Goal: Transaction & Acquisition: Purchase product/service

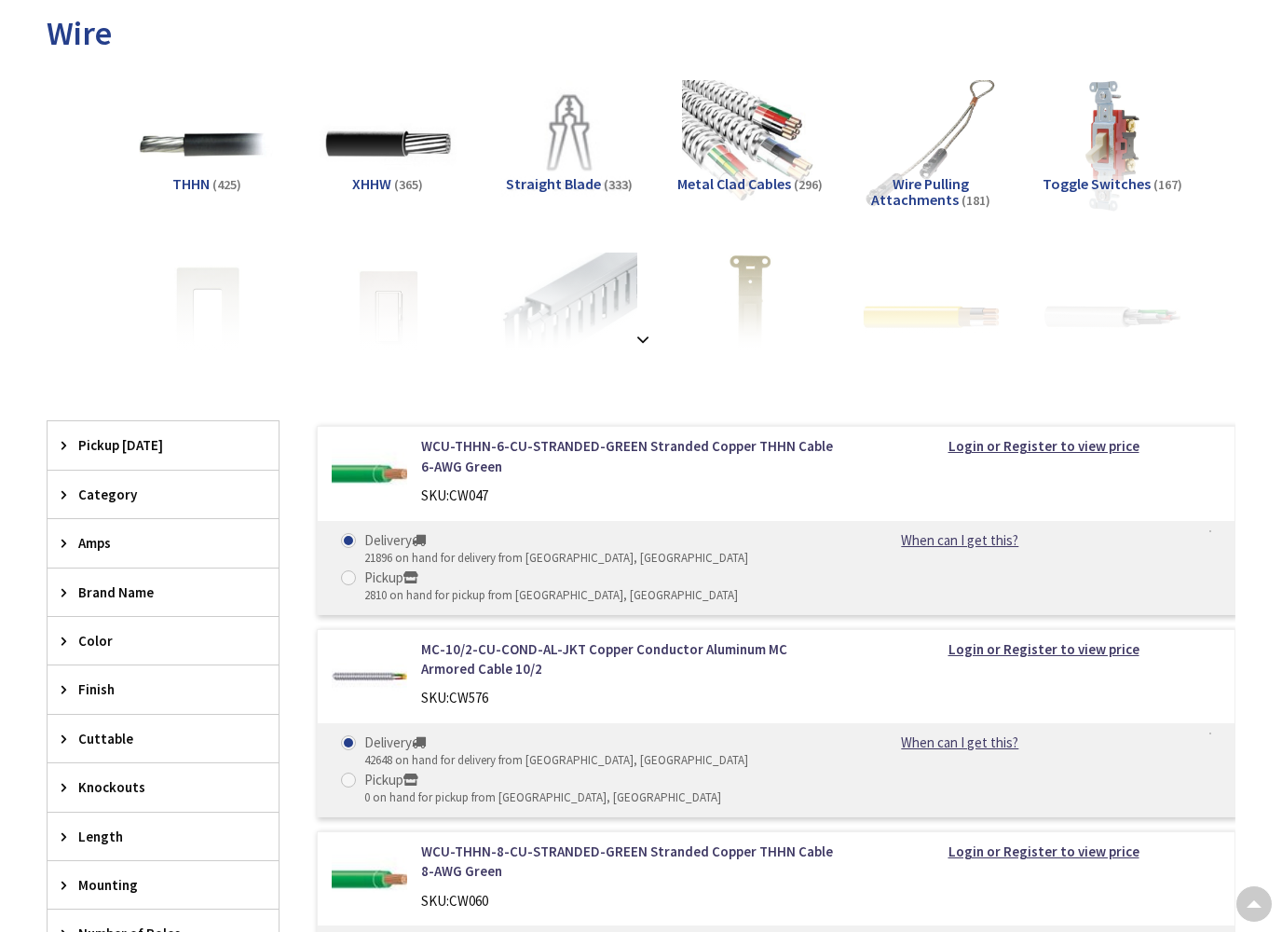
scroll to position [309, 0]
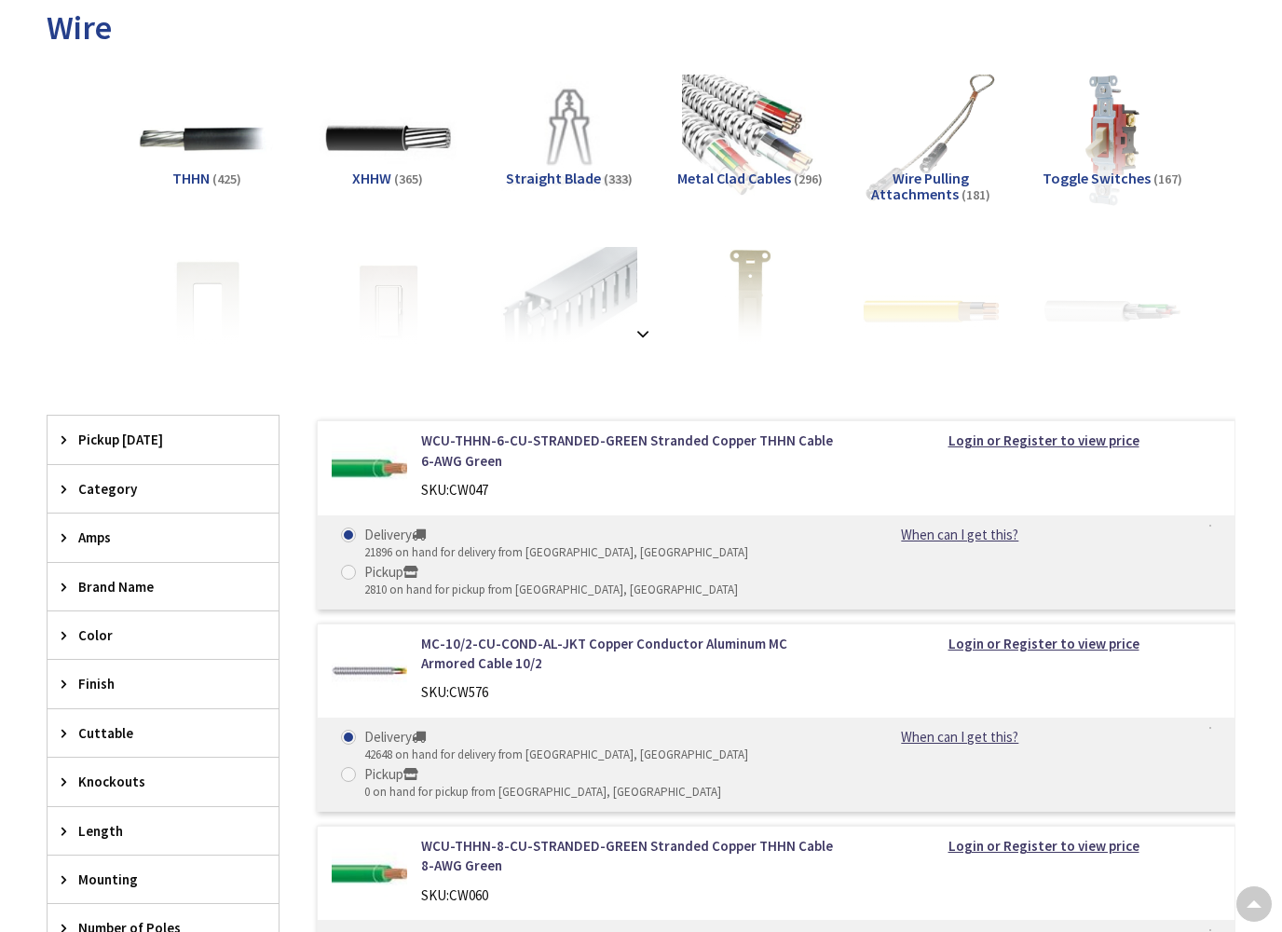
click at [104, 539] on span "Amps" at bounding box center [154, 537] width 152 height 20
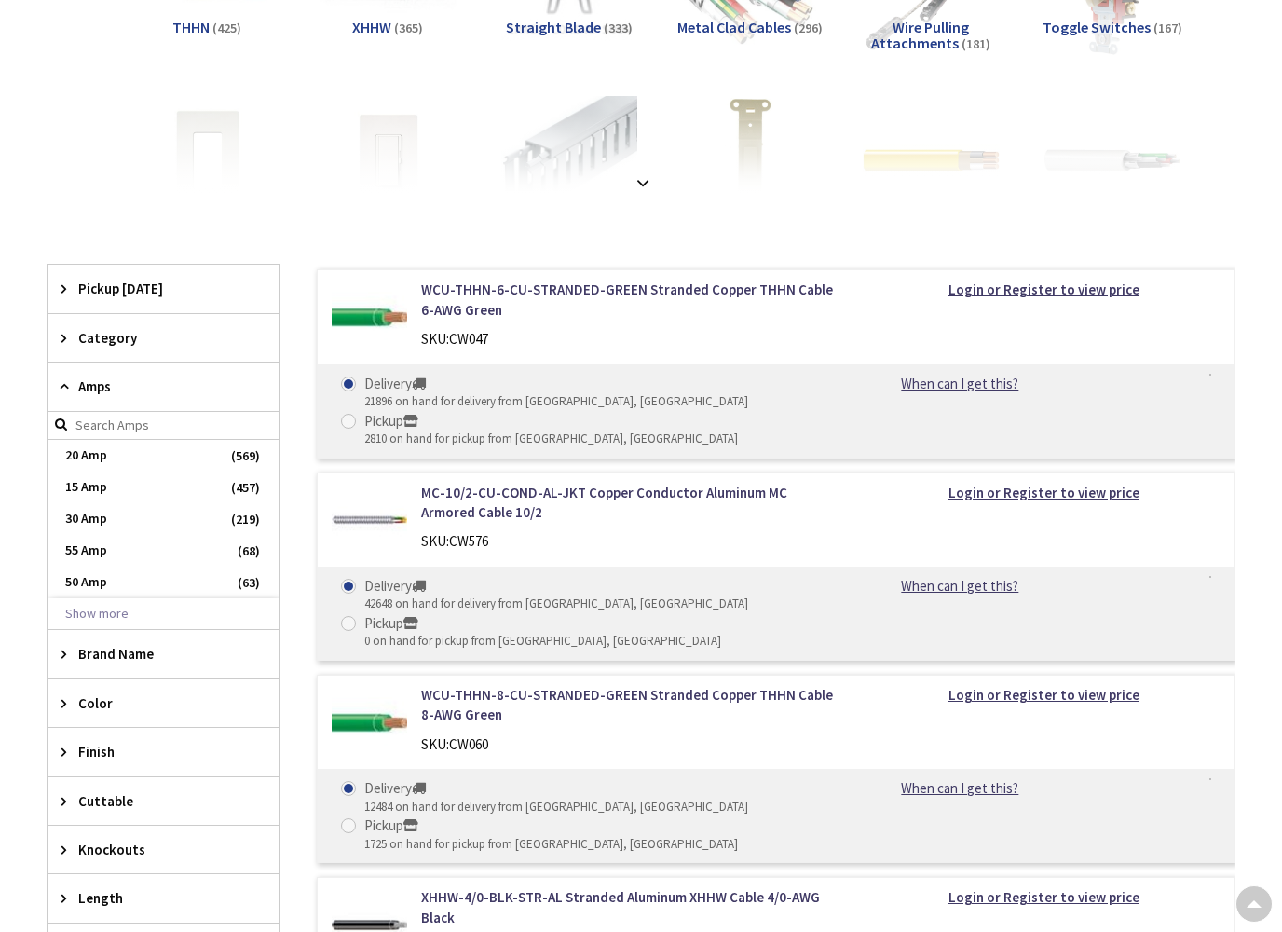
scroll to position [459, 0]
click at [112, 605] on button "Show more" at bounding box center [163, 615] width 231 height 32
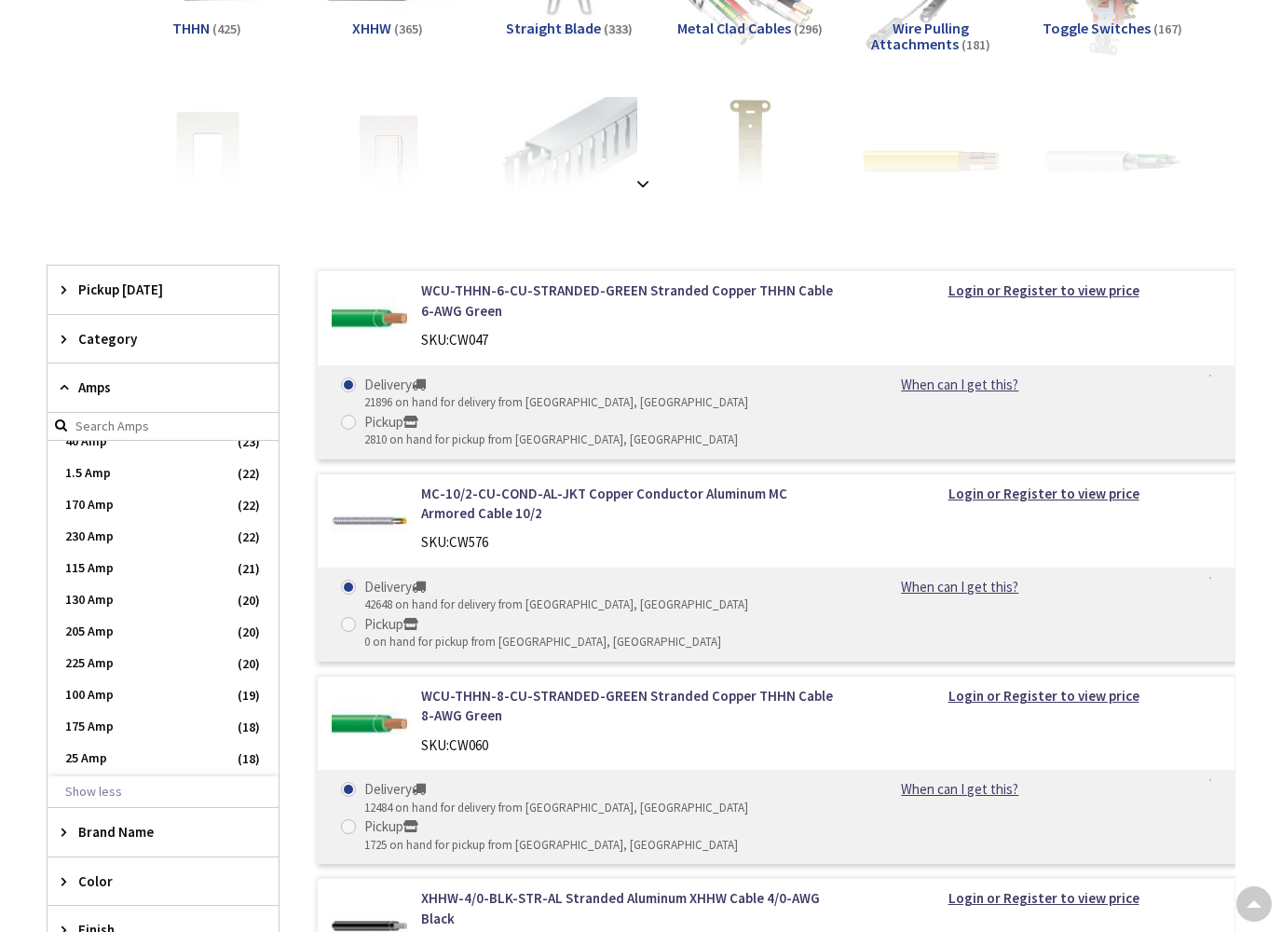
scroll to position [582, 0]
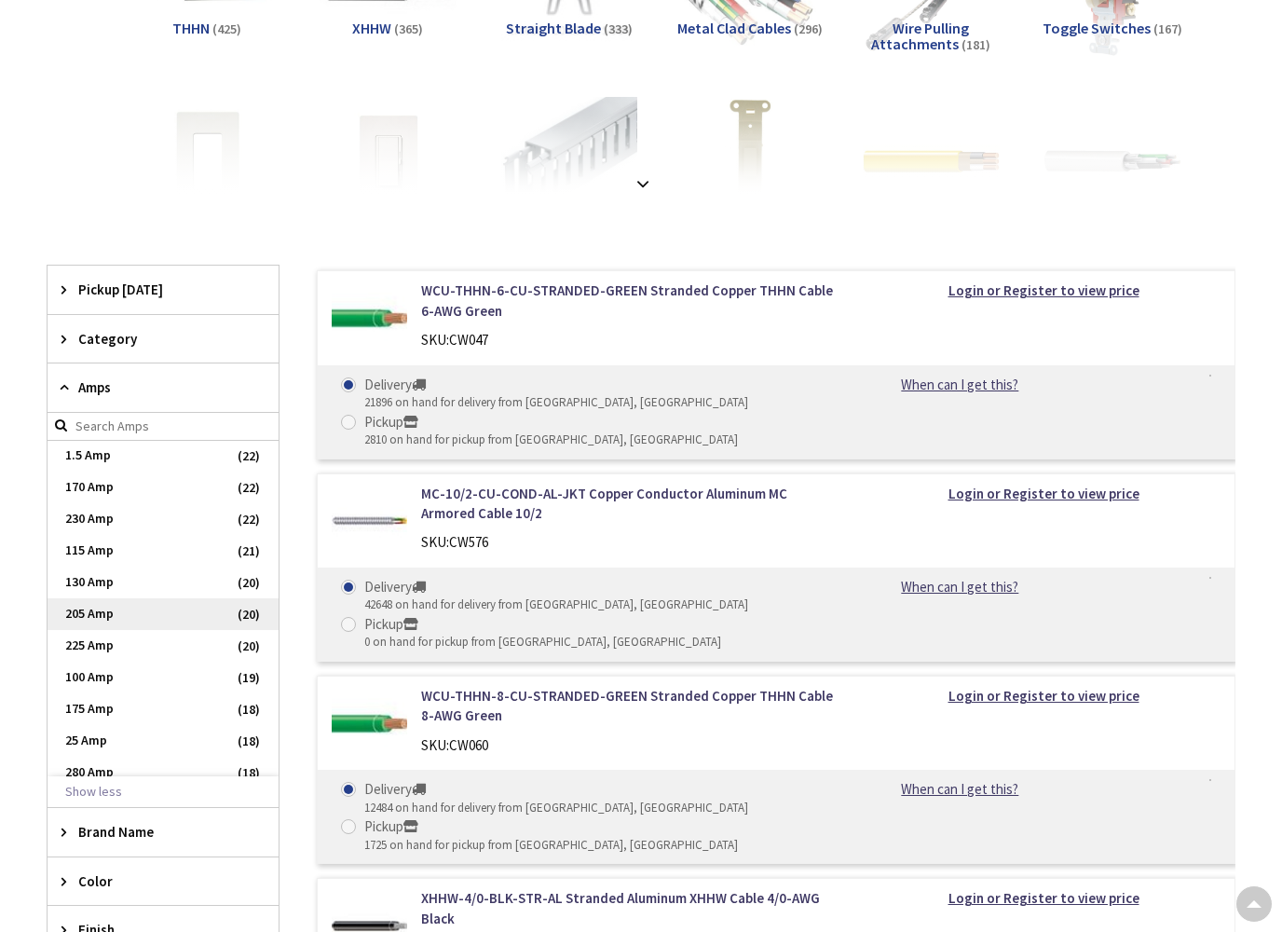
click at [102, 611] on span "205 Amp" at bounding box center [163, 614] width 231 height 32
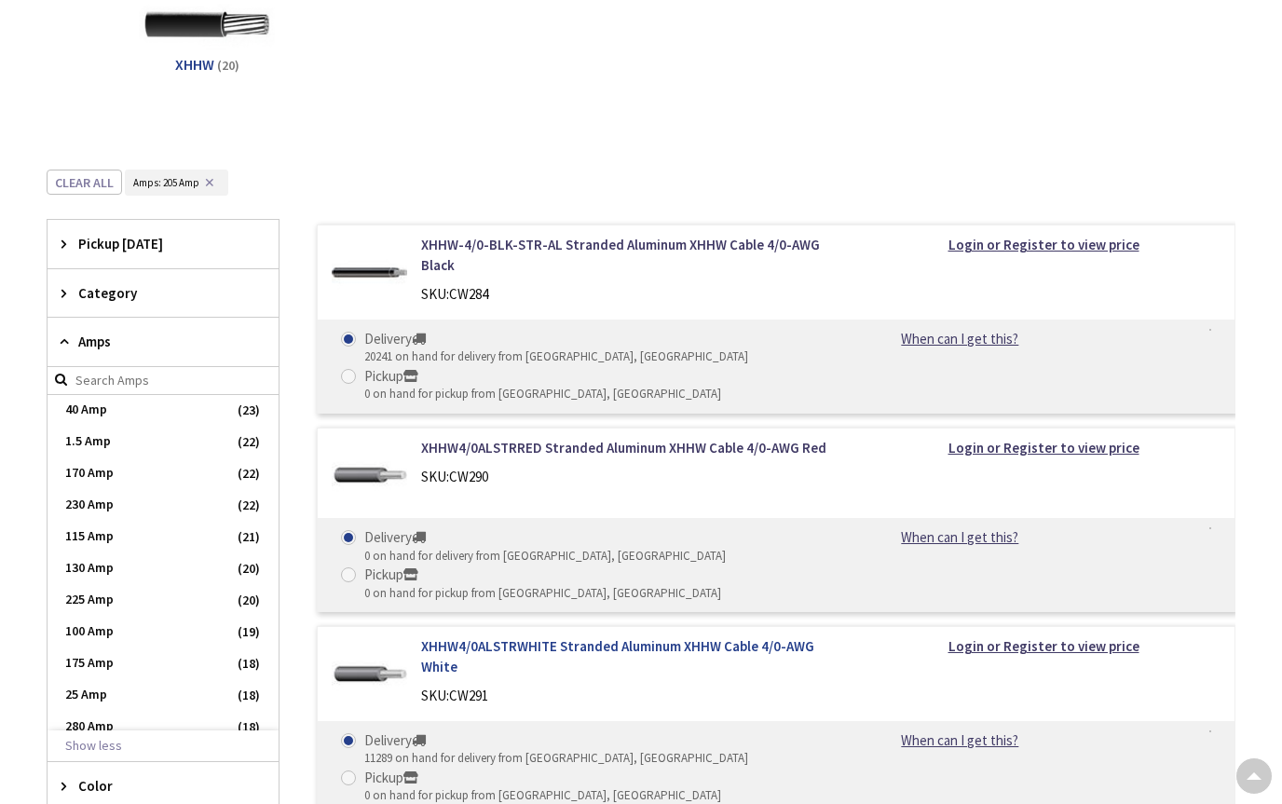
scroll to position [417, 0]
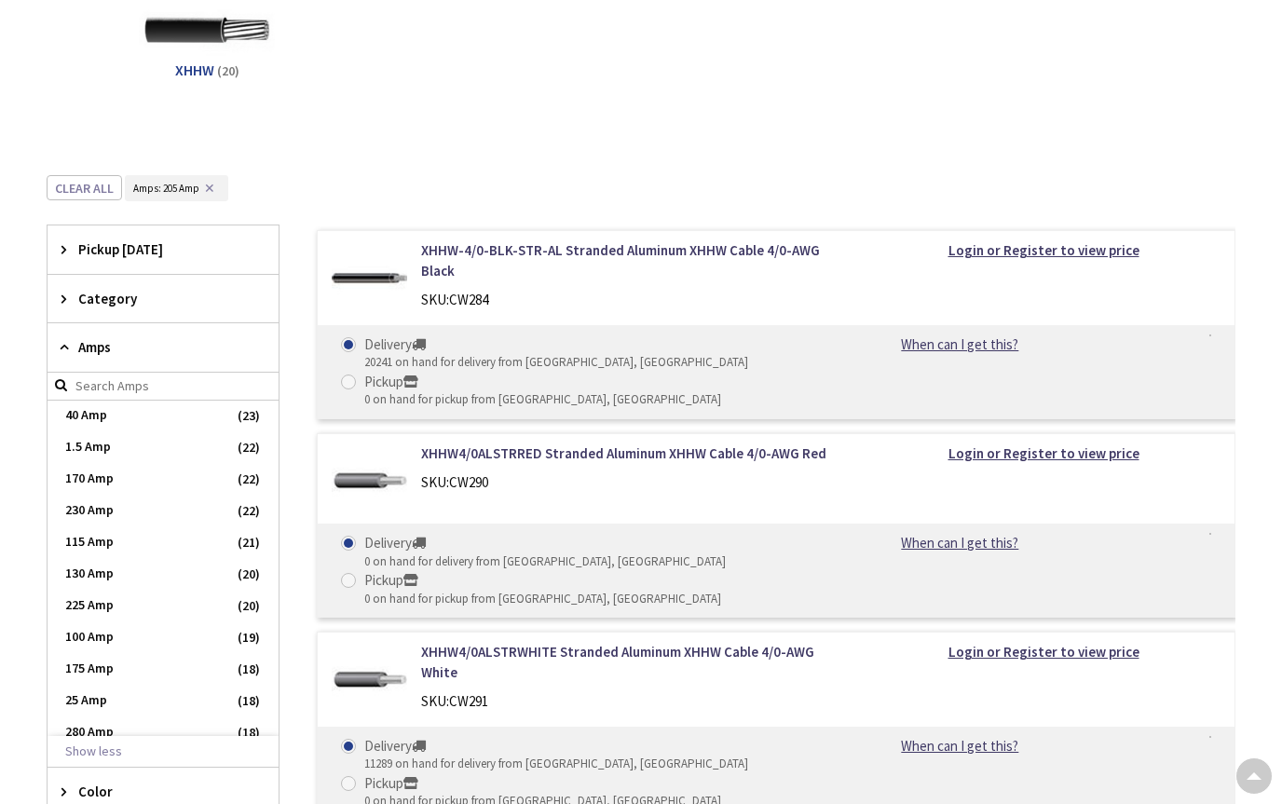
click at [113, 298] on span "Category" at bounding box center [154, 299] width 152 height 20
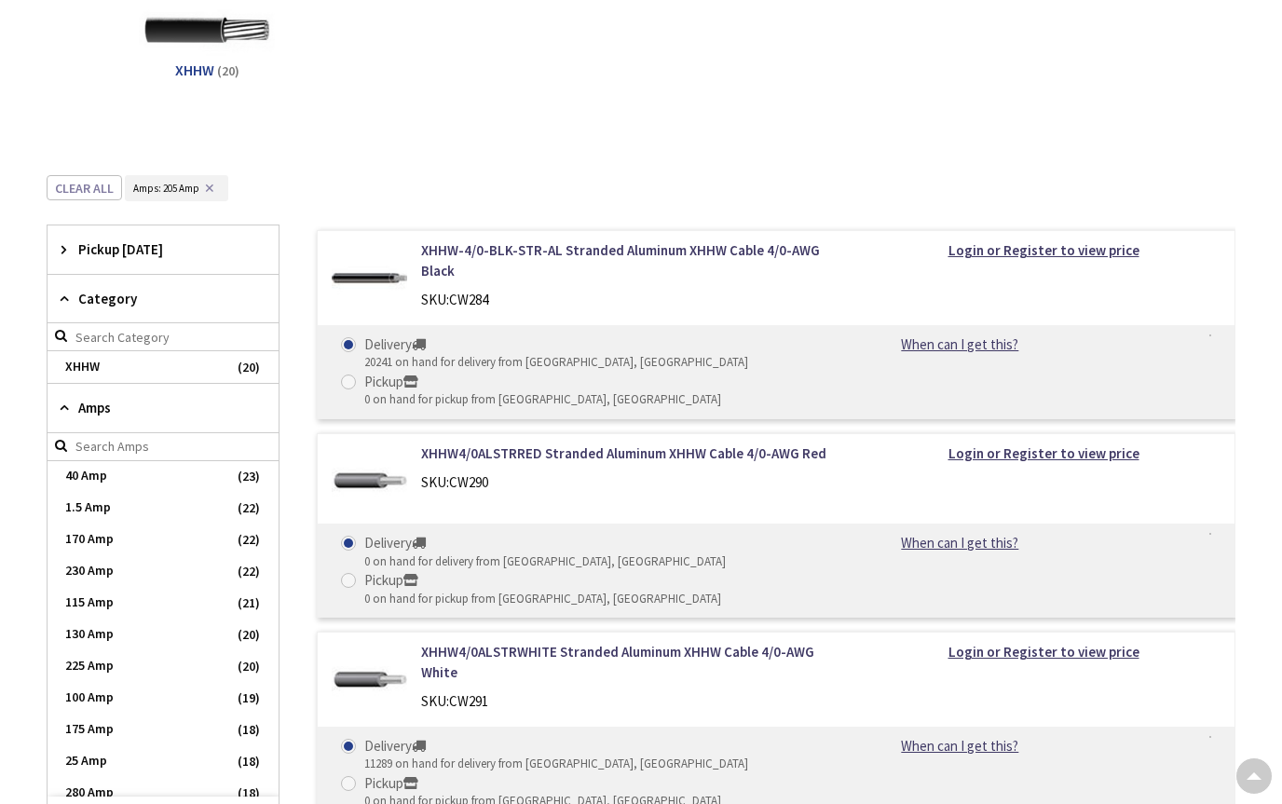
click at [101, 409] on span "Amps" at bounding box center [154, 408] width 152 height 20
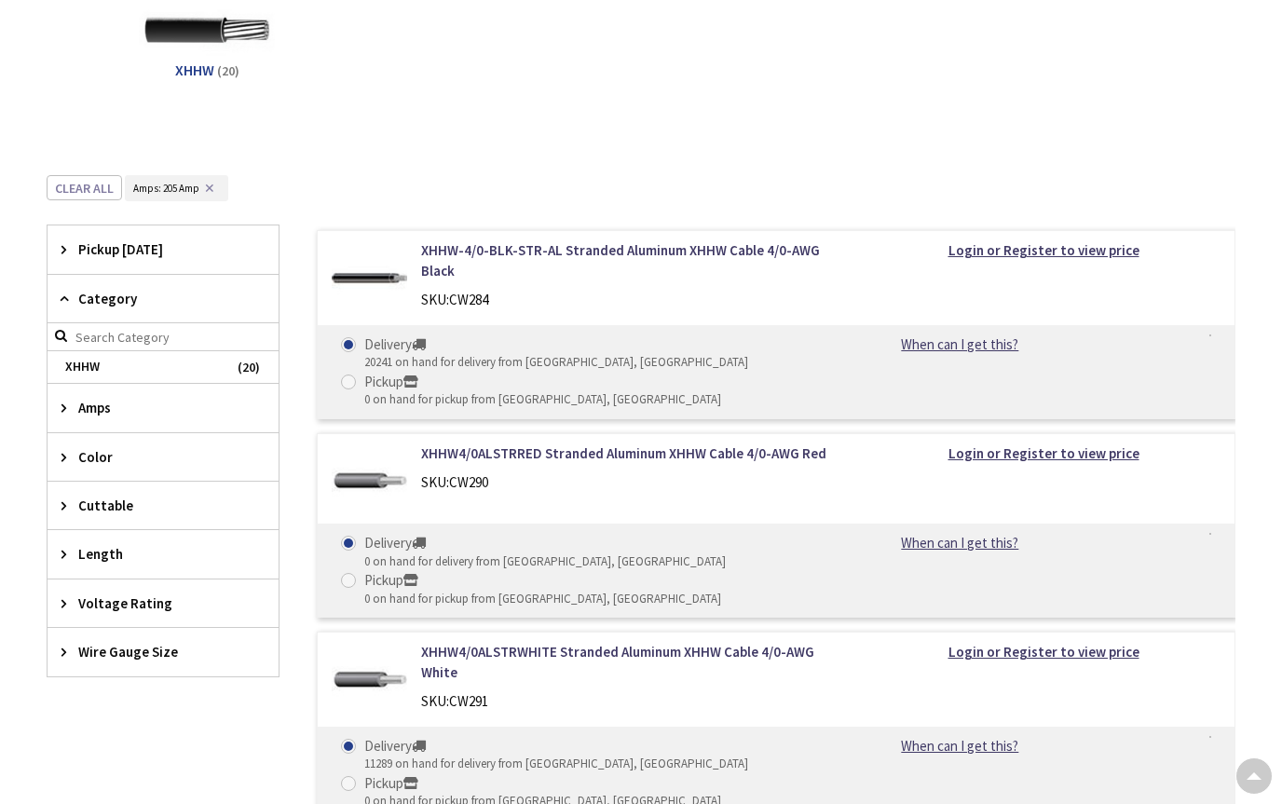
click at [88, 401] on span "Amps" at bounding box center [154, 408] width 152 height 20
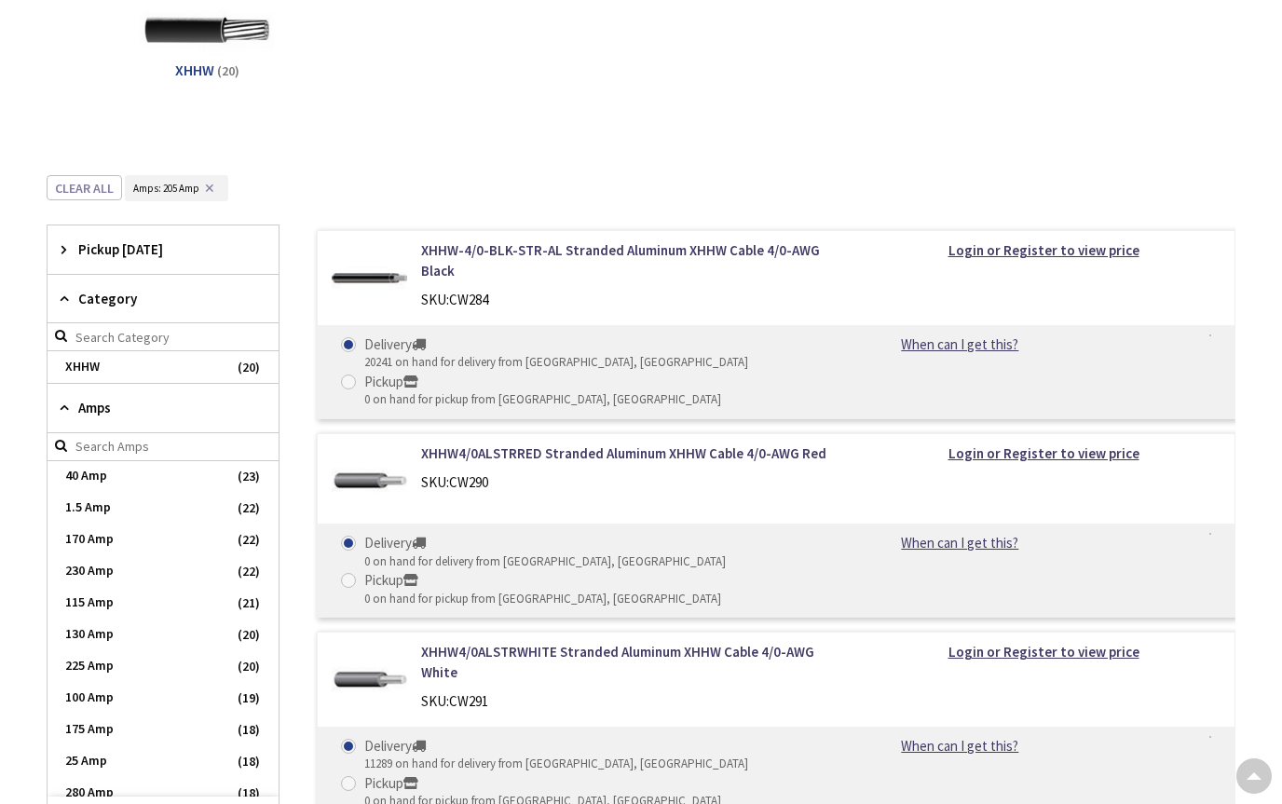
click at [88, 409] on span "Amps" at bounding box center [154, 408] width 152 height 20
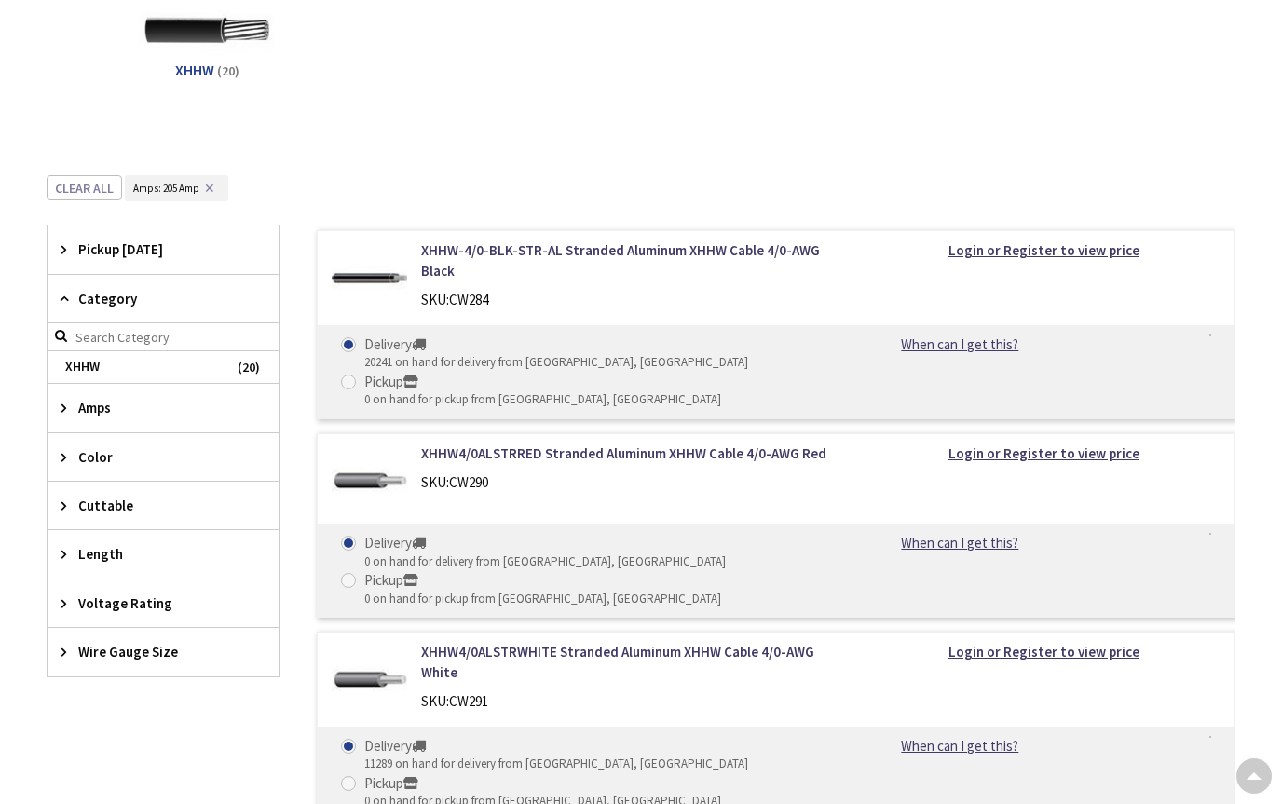
click at [89, 456] on span "Color" at bounding box center [154, 457] width 152 height 20
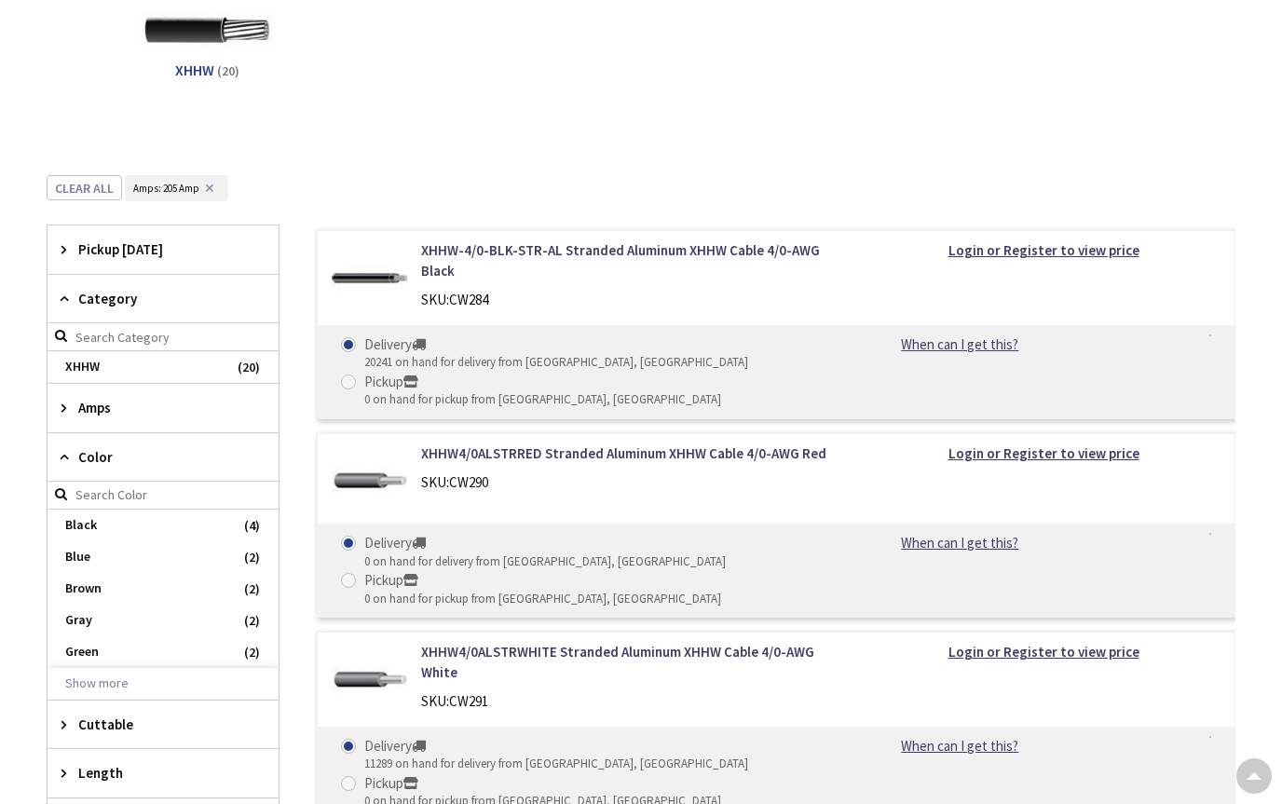
click at [89, 456] on span "Color" at bounding box center [154, 457] width 152 height 20
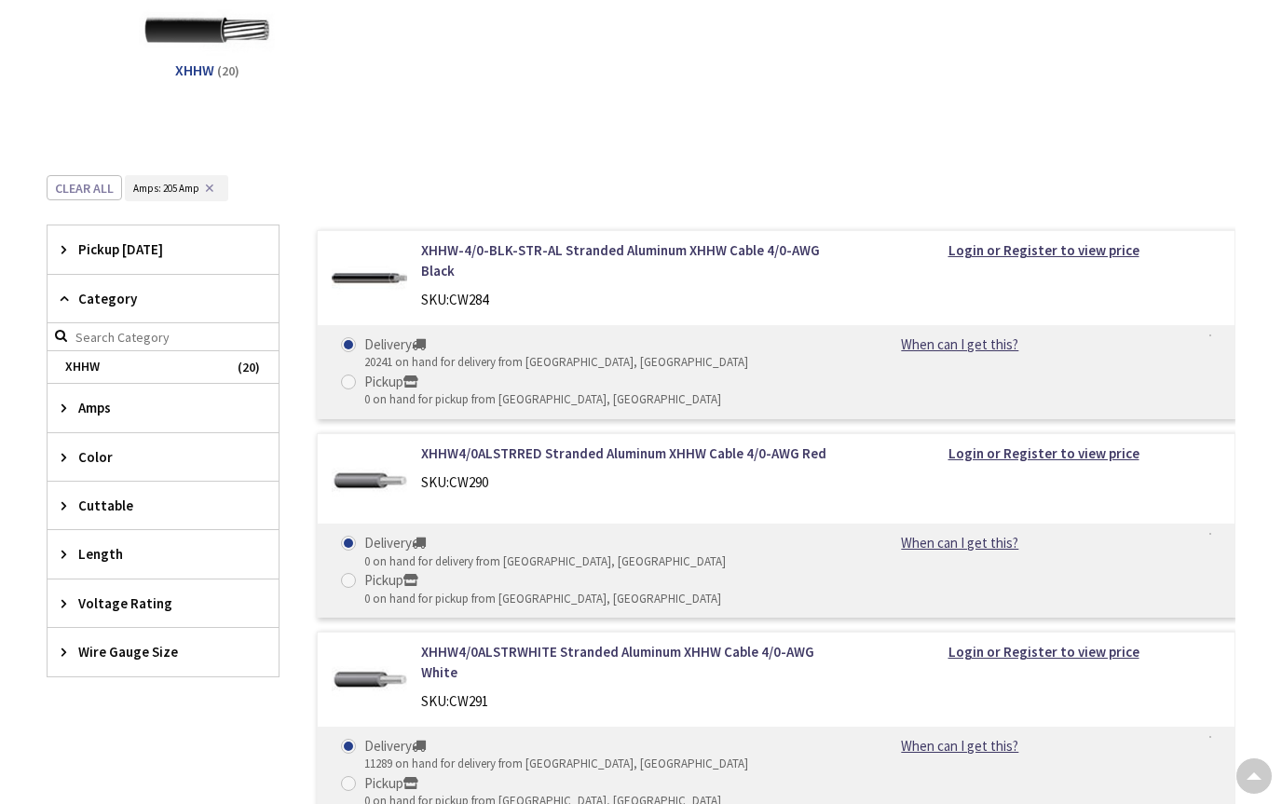
click at [110, 602] on span "Voltage Rating" at bounding box center [154, 603] width 152 height 20
click at [102, 642] on span "Wire Gauge Size" at bounding box center [154, 652] width 152 height 20
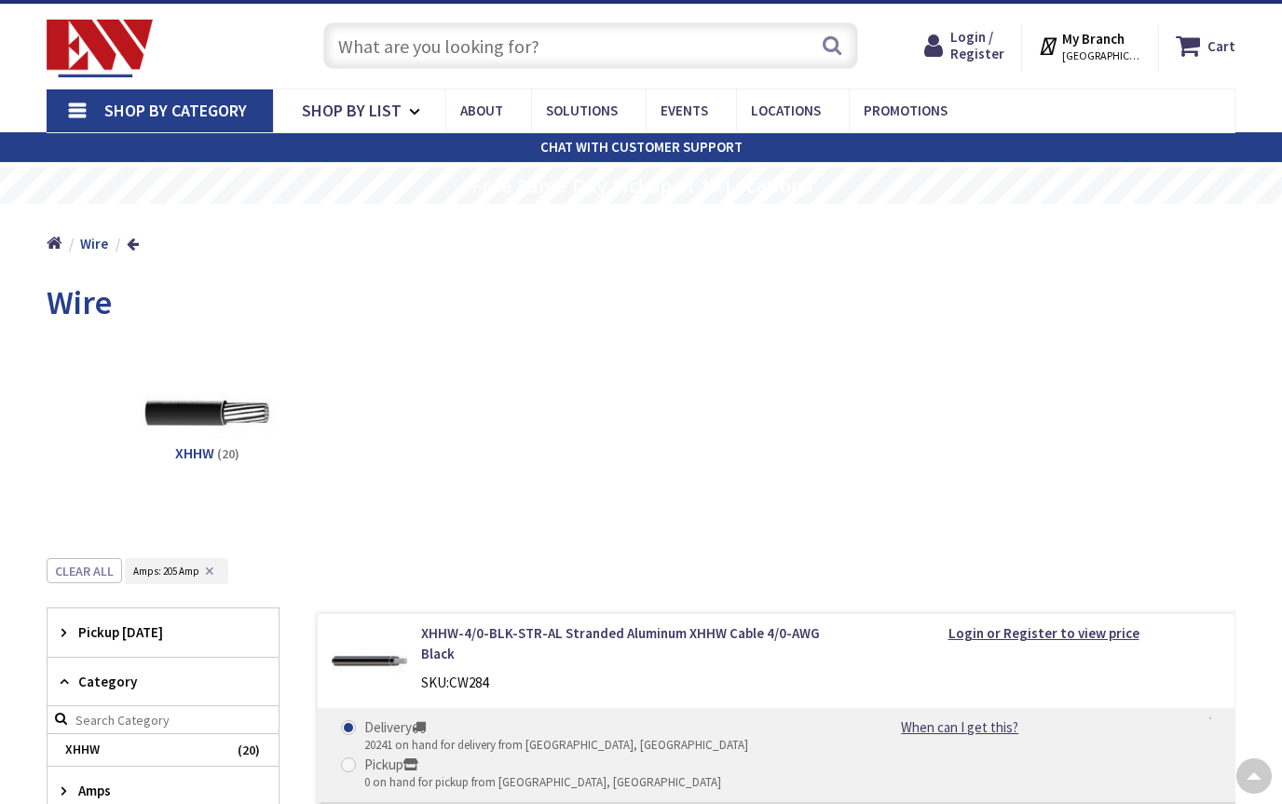
scroll to position [0, 0]
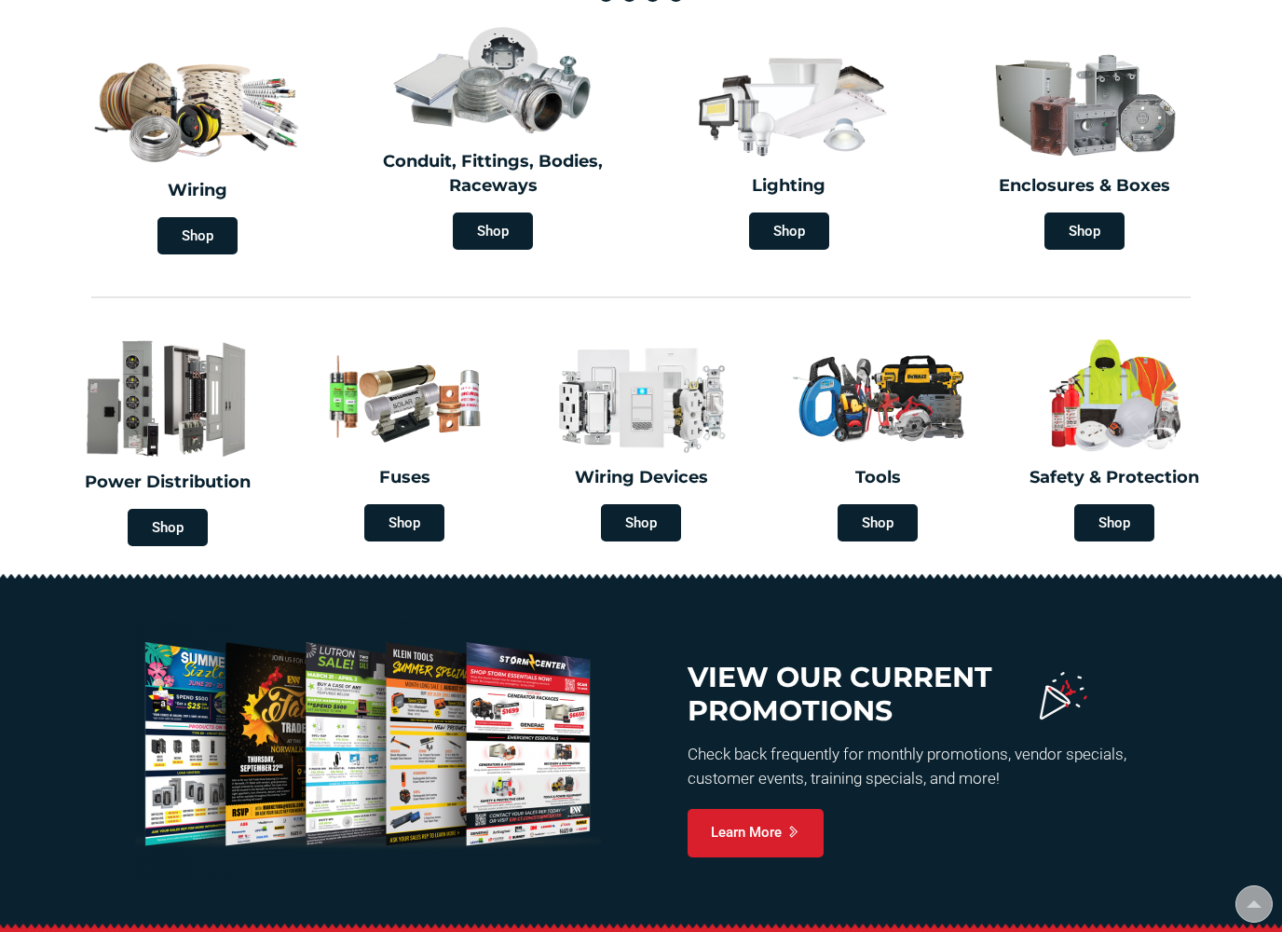
scroll to position [620, 0]
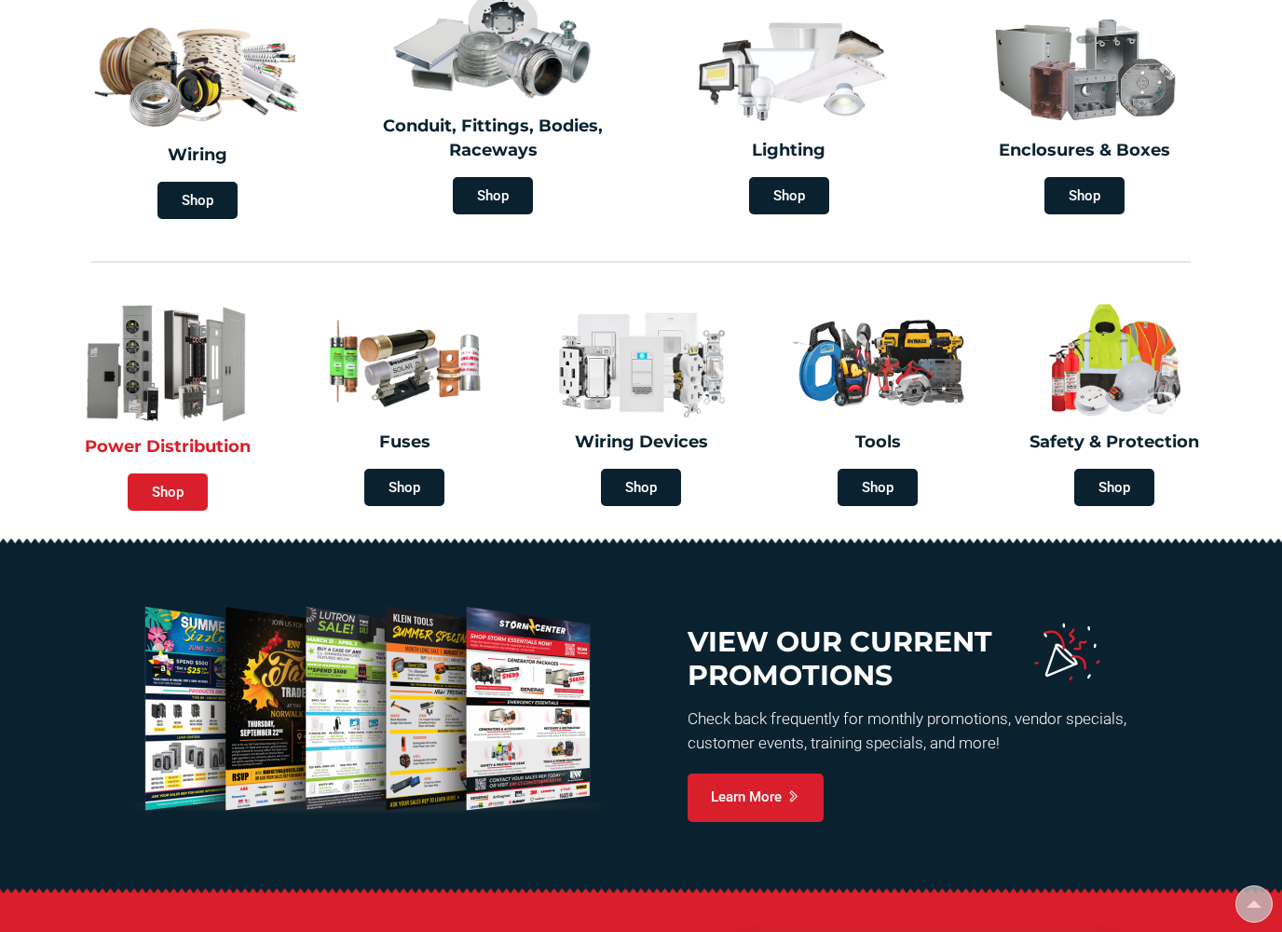
click at [171, 489] on span "Shop" at bounding box center [168, 491] width 80 height 37
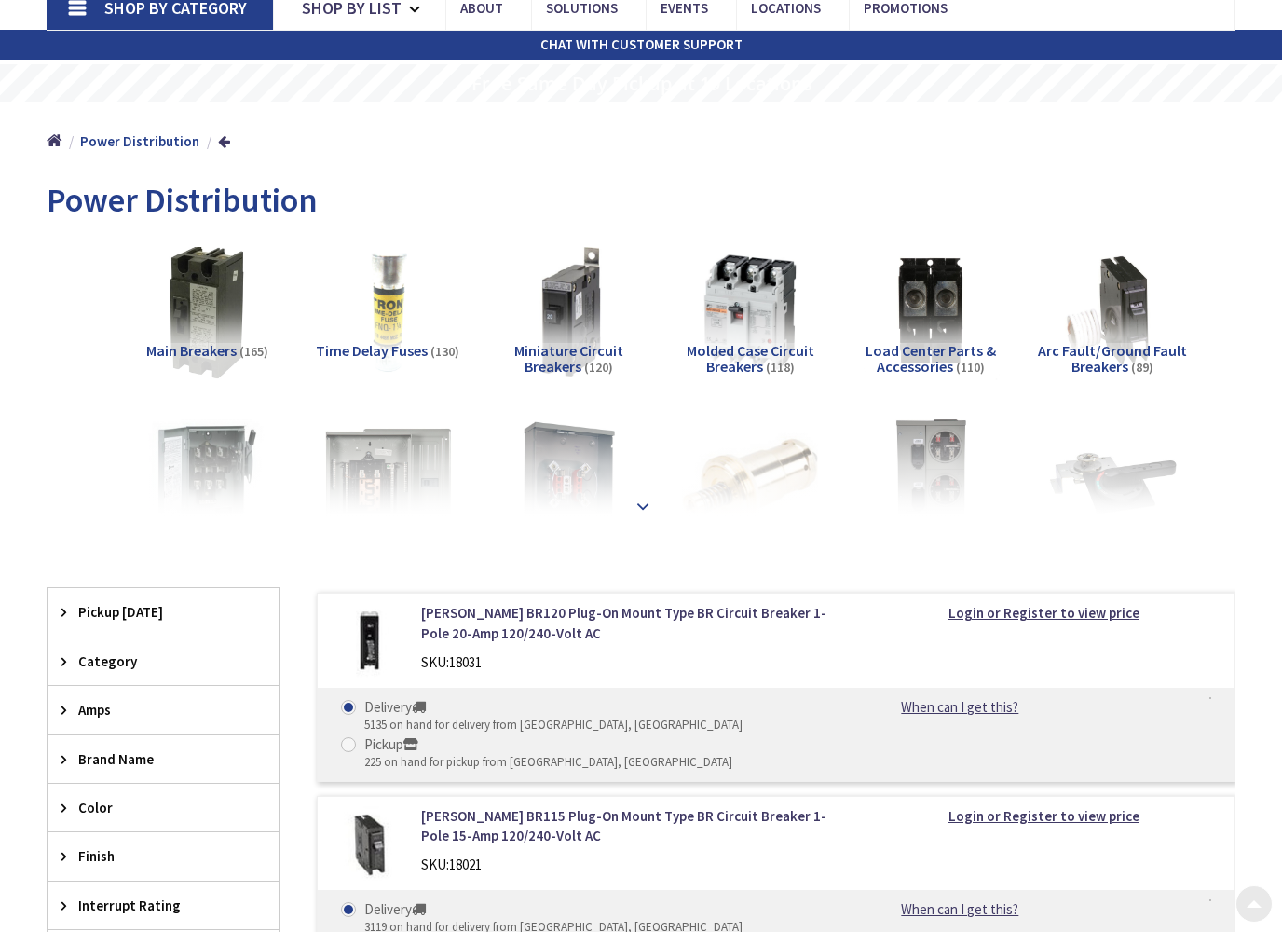
scroll to position [175, 0]
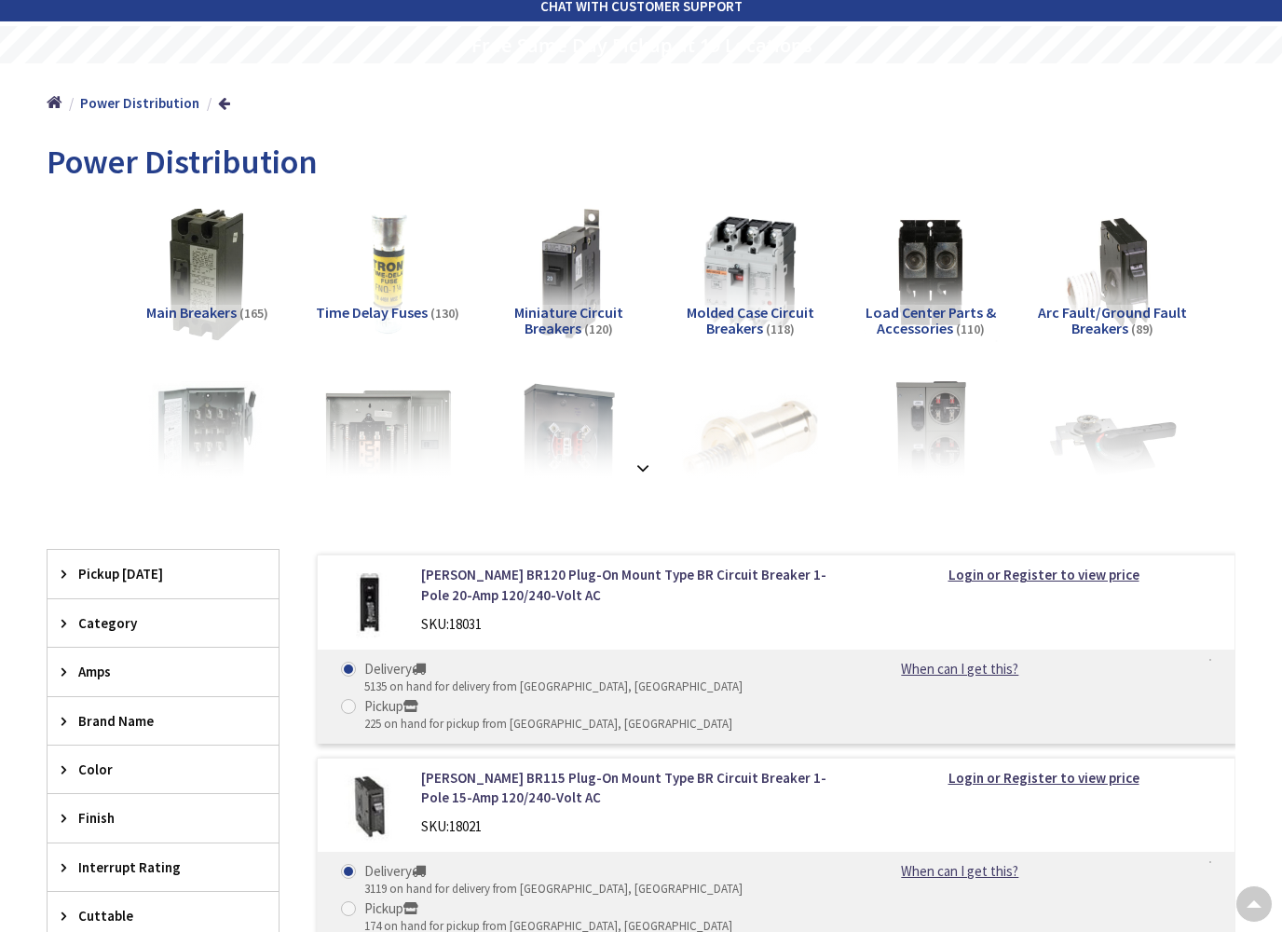
click at [642, 468] on strong at bounding box center [643, 467] width 22 height 20
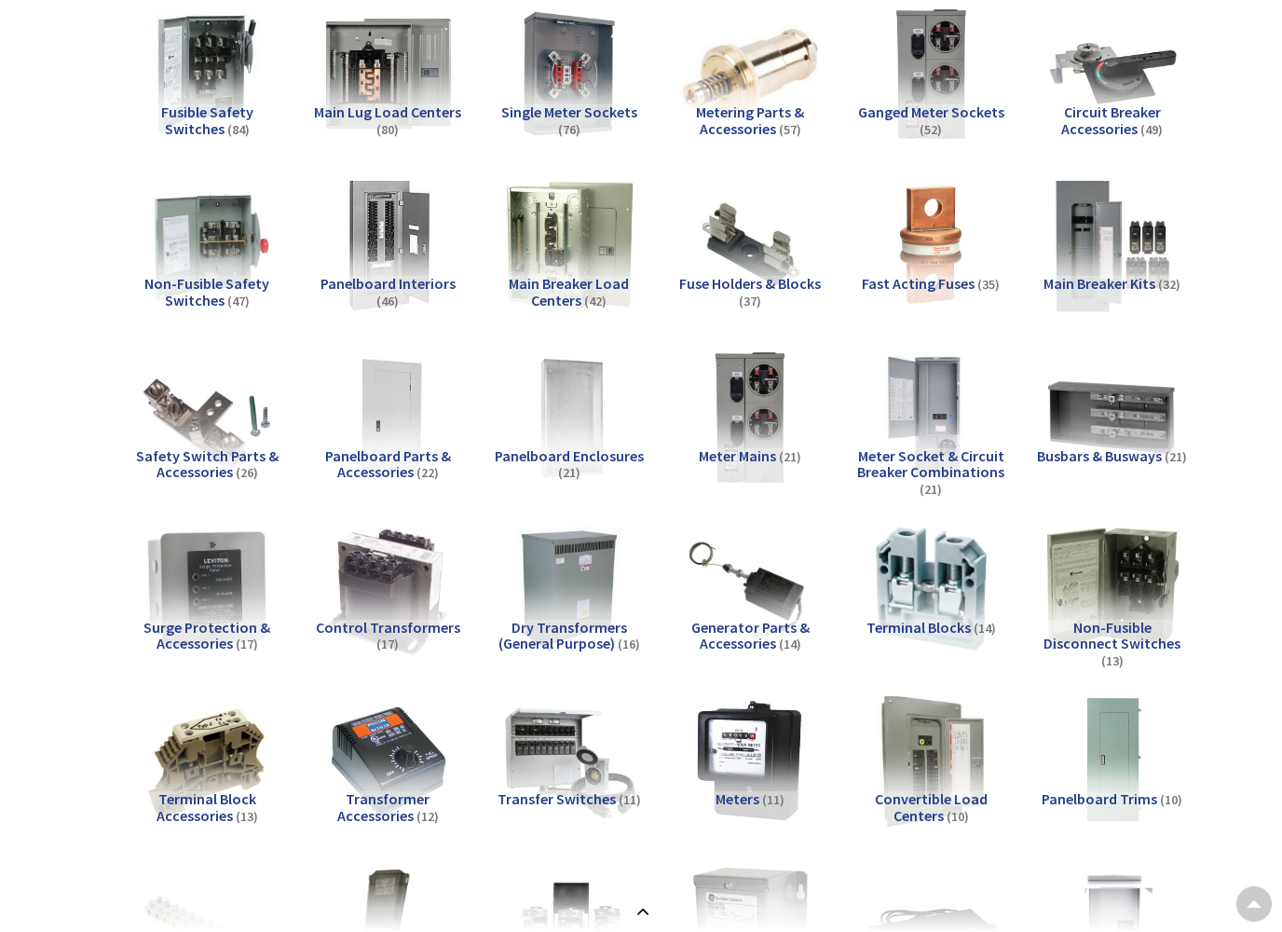
scroll to position [548, 0]
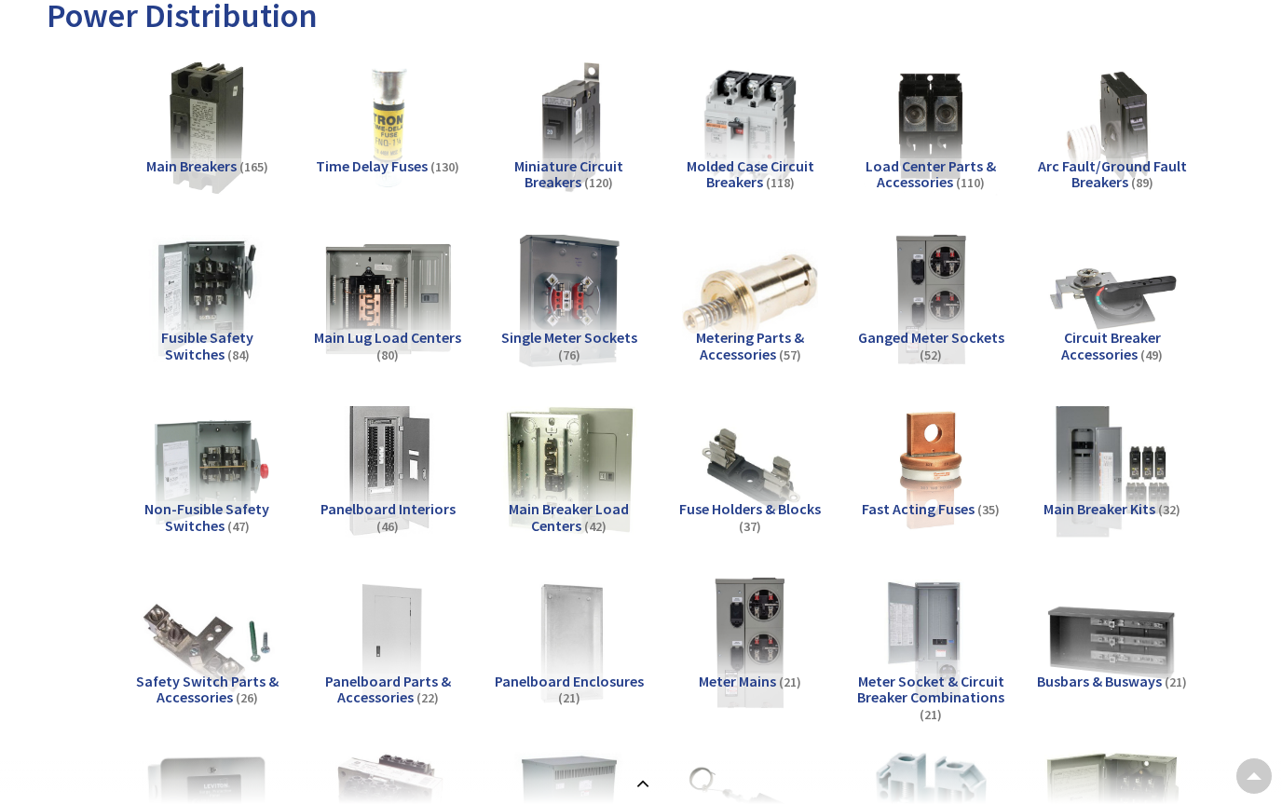
click at [566, 306] on img at bounding box center [569, 300] width 150 height 150
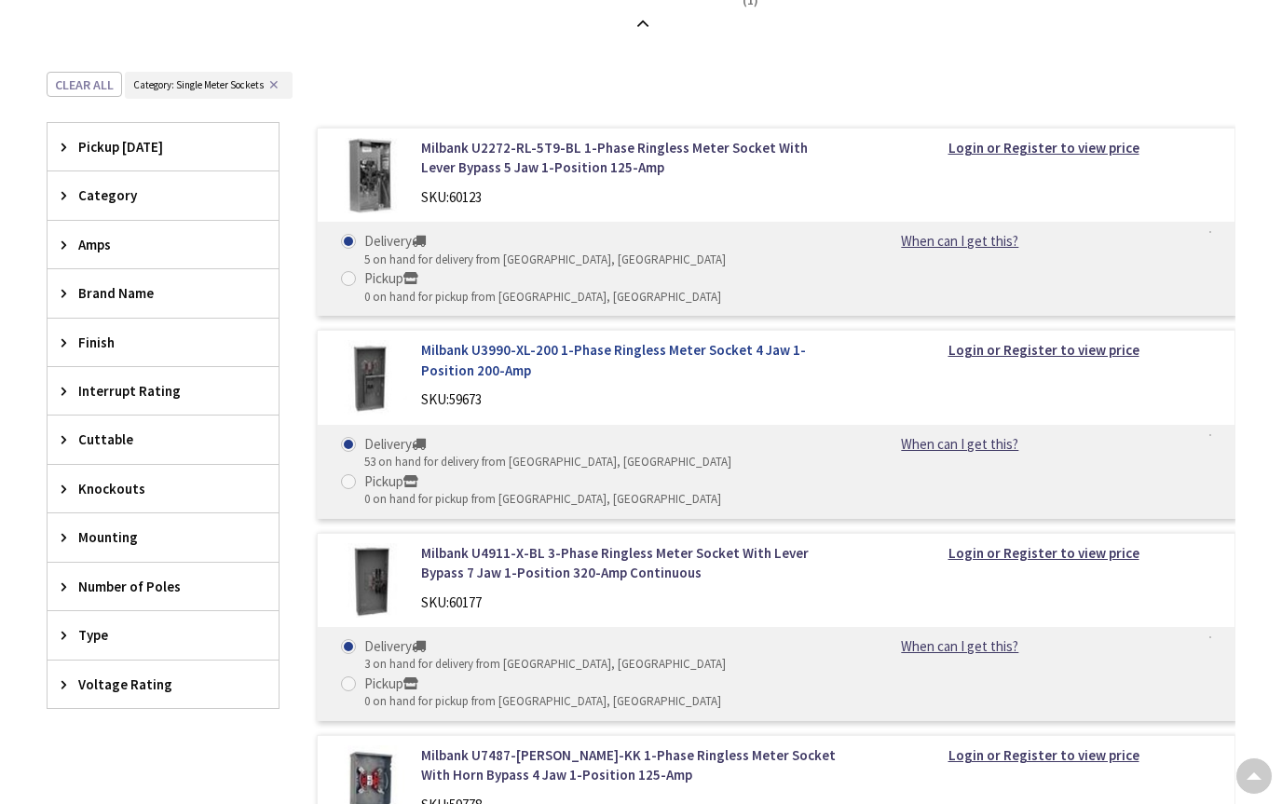
scroll to position [1890, 0]
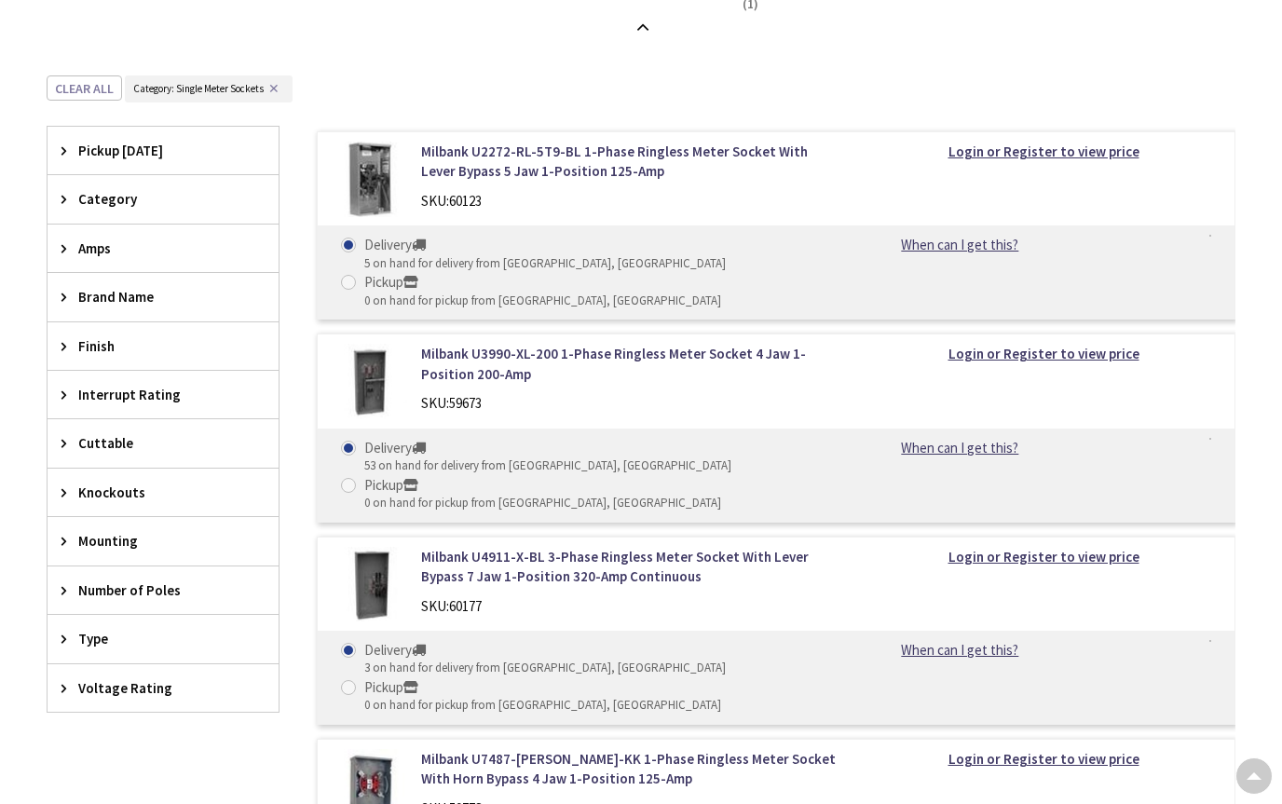
click at [107, 249] on span "Amps" at bounding box center [154, 248] width 152 height 20
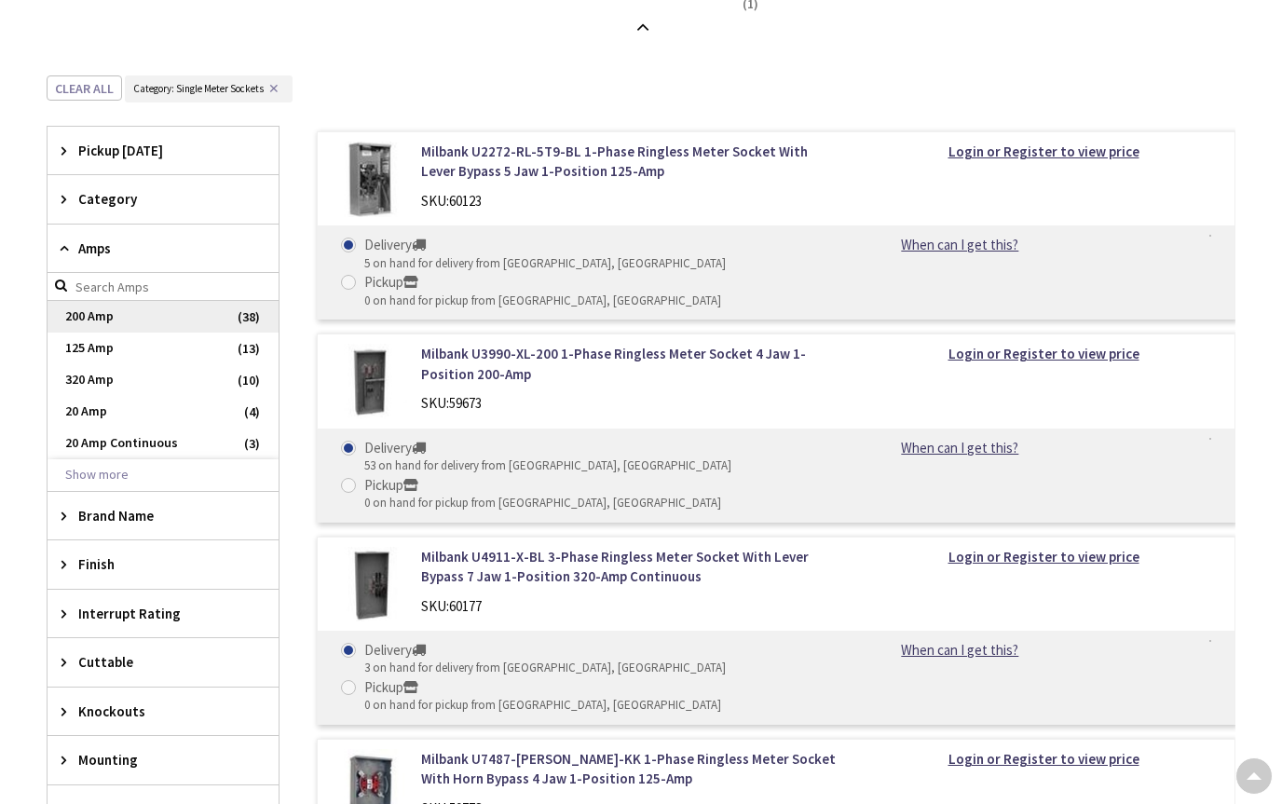
click at [89, 318] on span "200 Amp" at bounding box center [163, 317] width 231 height 32
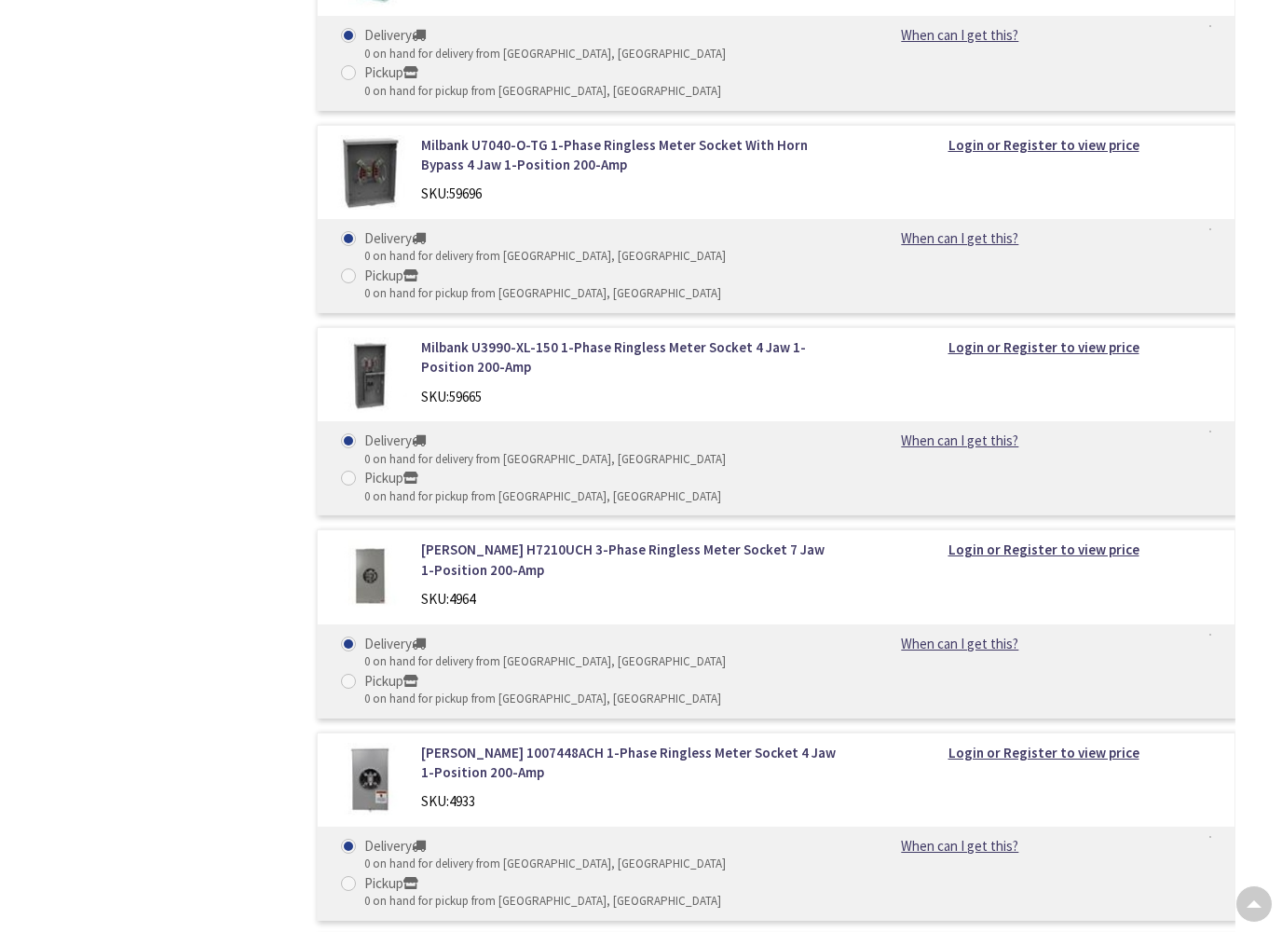
scroll to position [3875, 0]
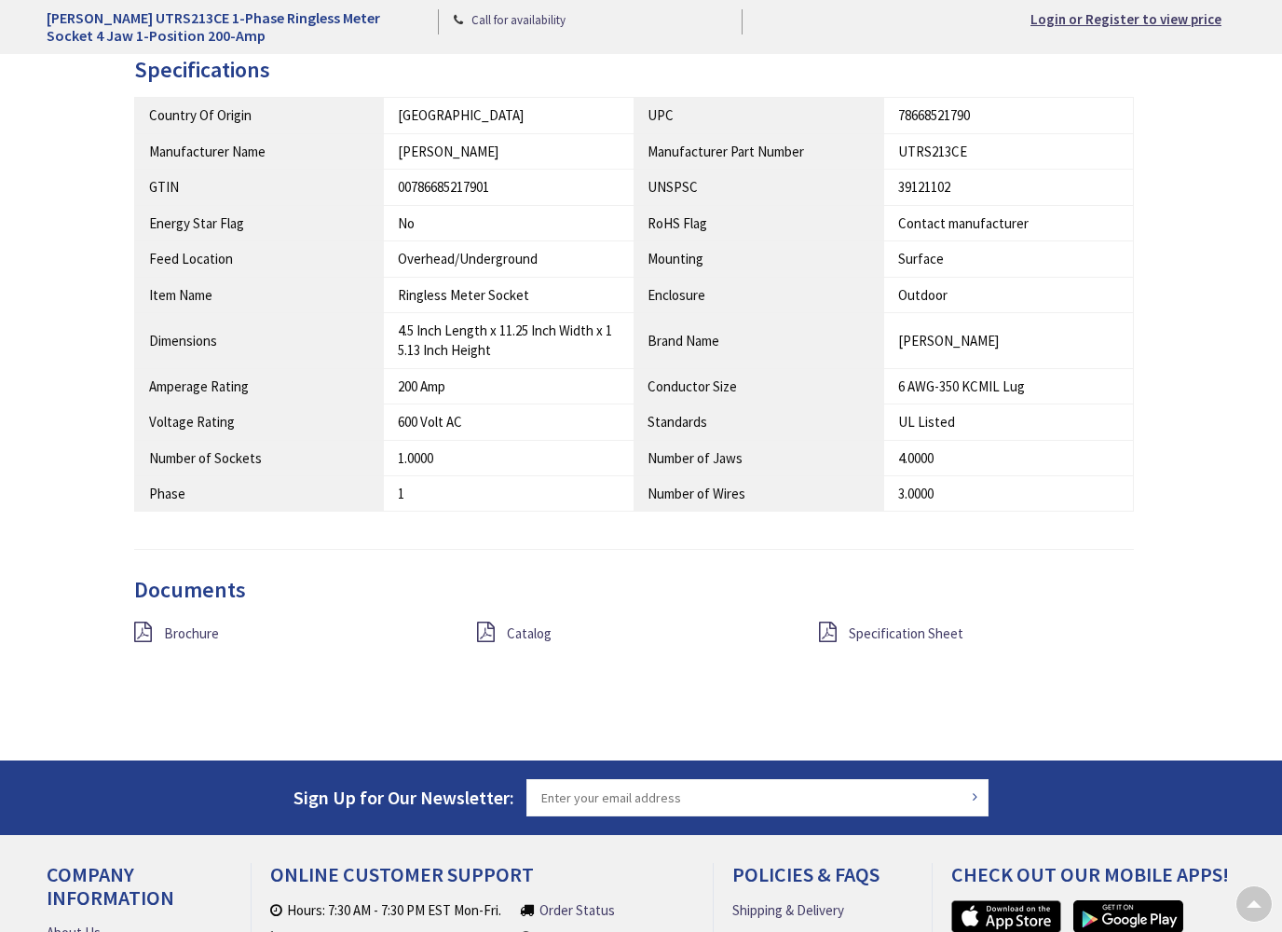
scroll to position [1189, 0]
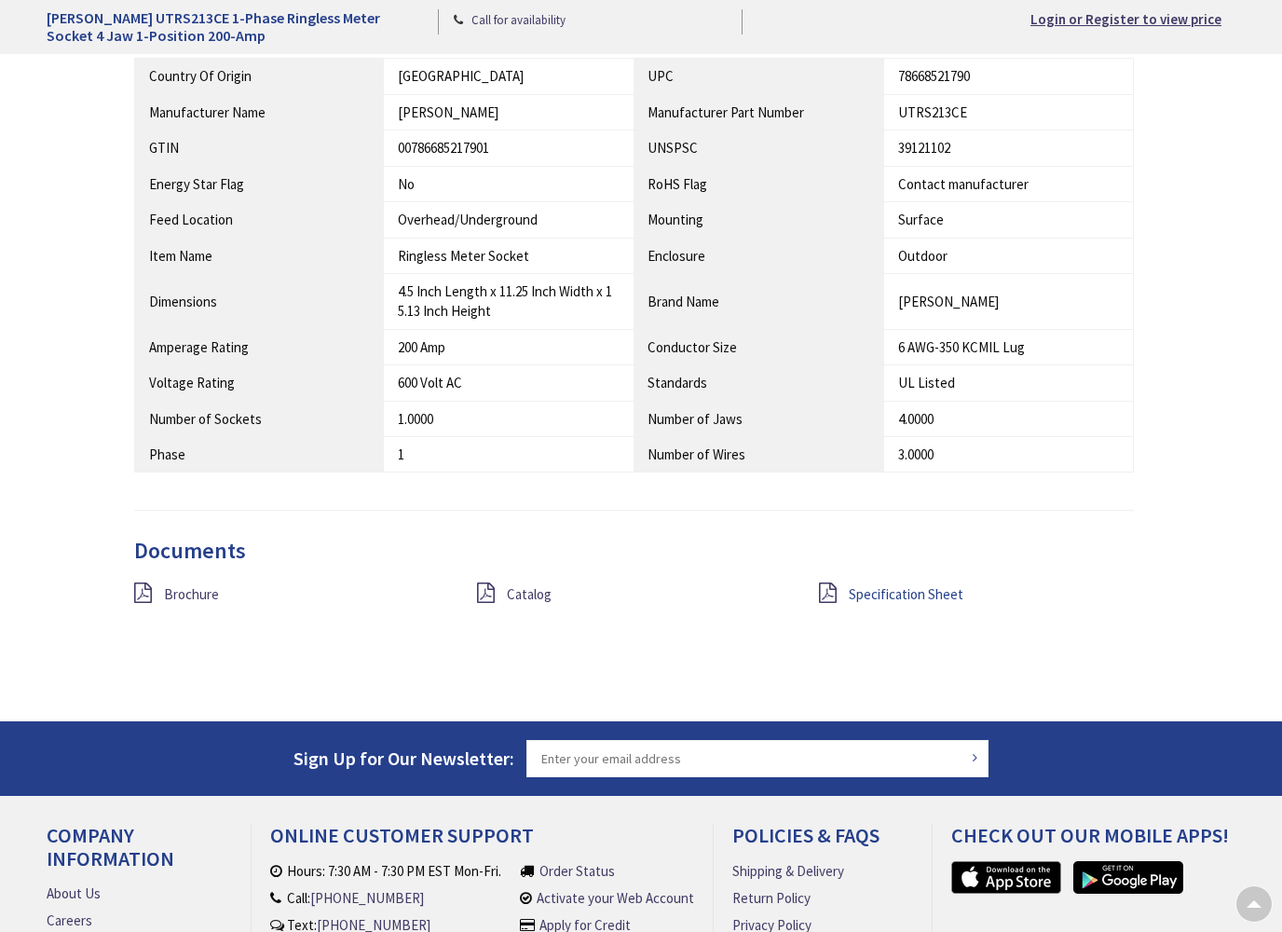
click at [918, 585] on span "Specification Sheet" at bounding box center [906, 594] width 115 height 18
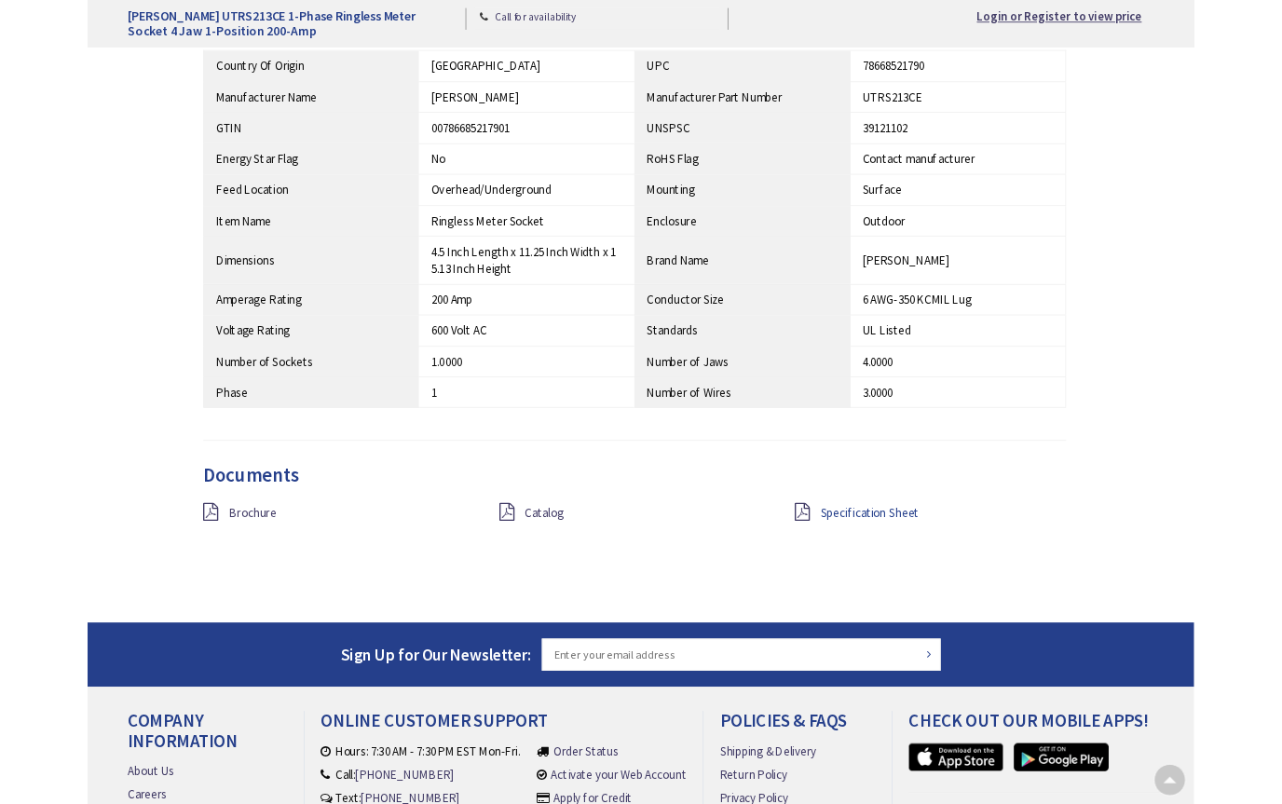
scroll to position [1241, 0]
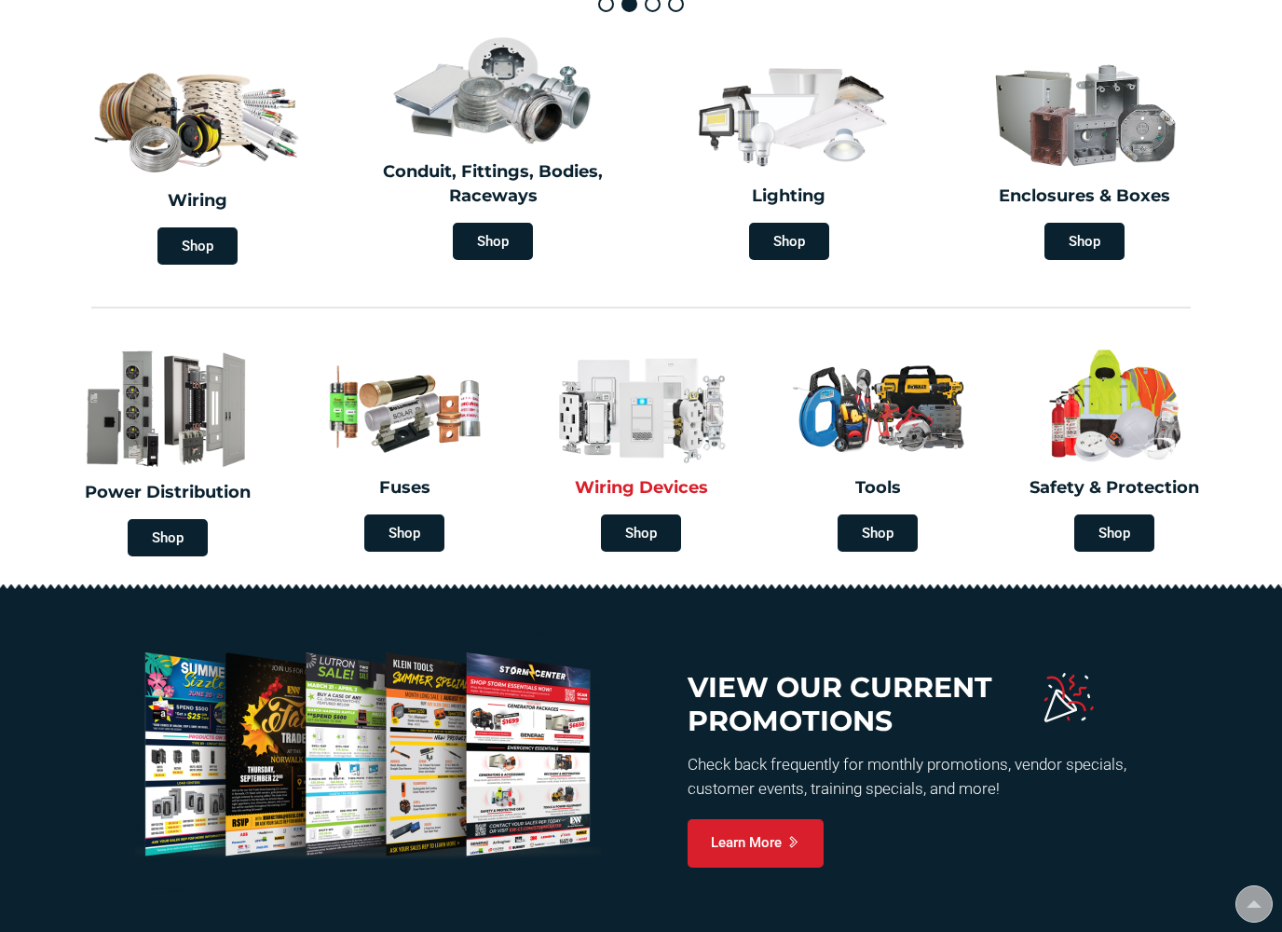
scroll to position [577, 0]
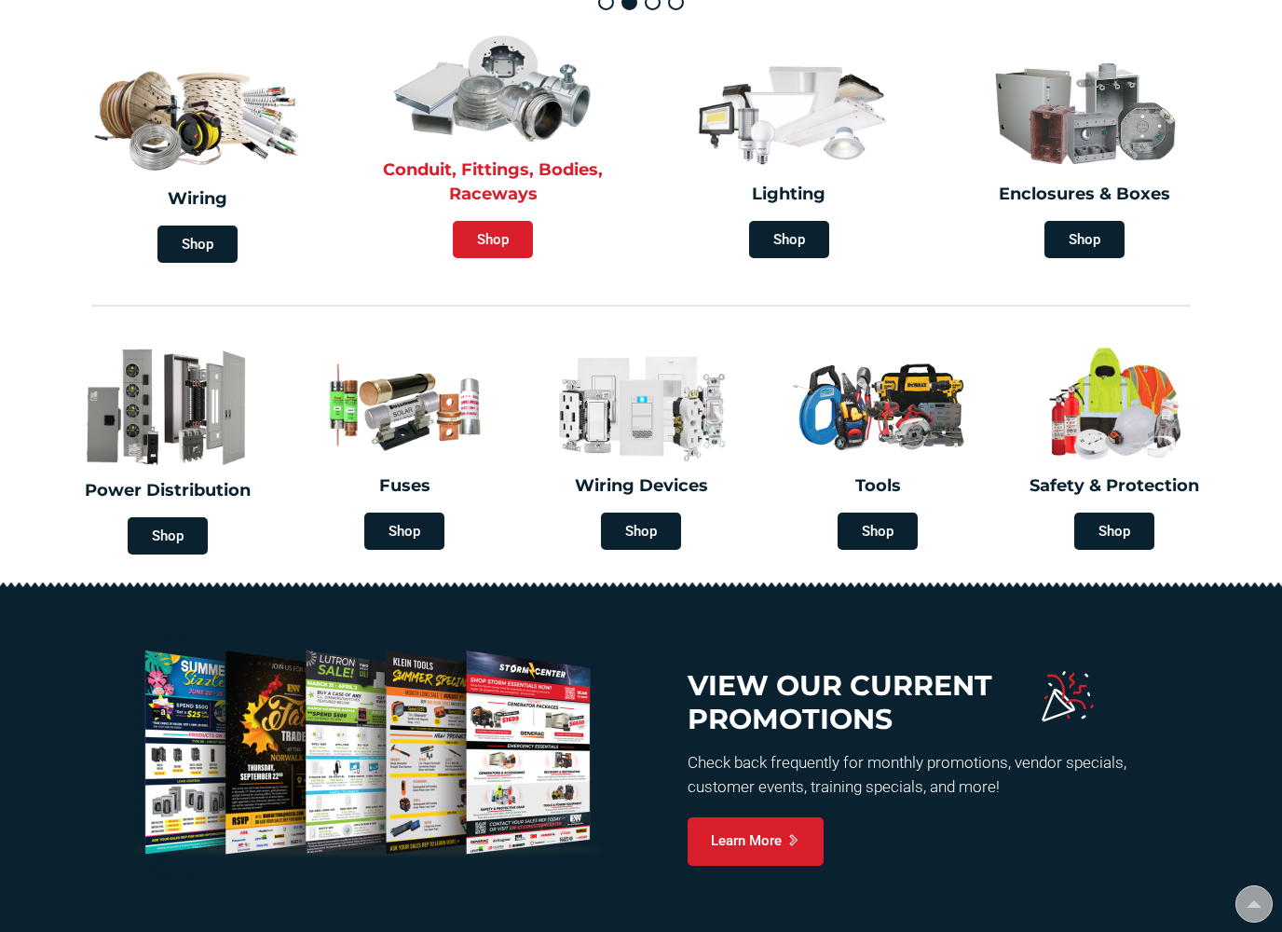
click at [496, 230] on span "Shop" at bounding box center [493, 239] width 80 height 37
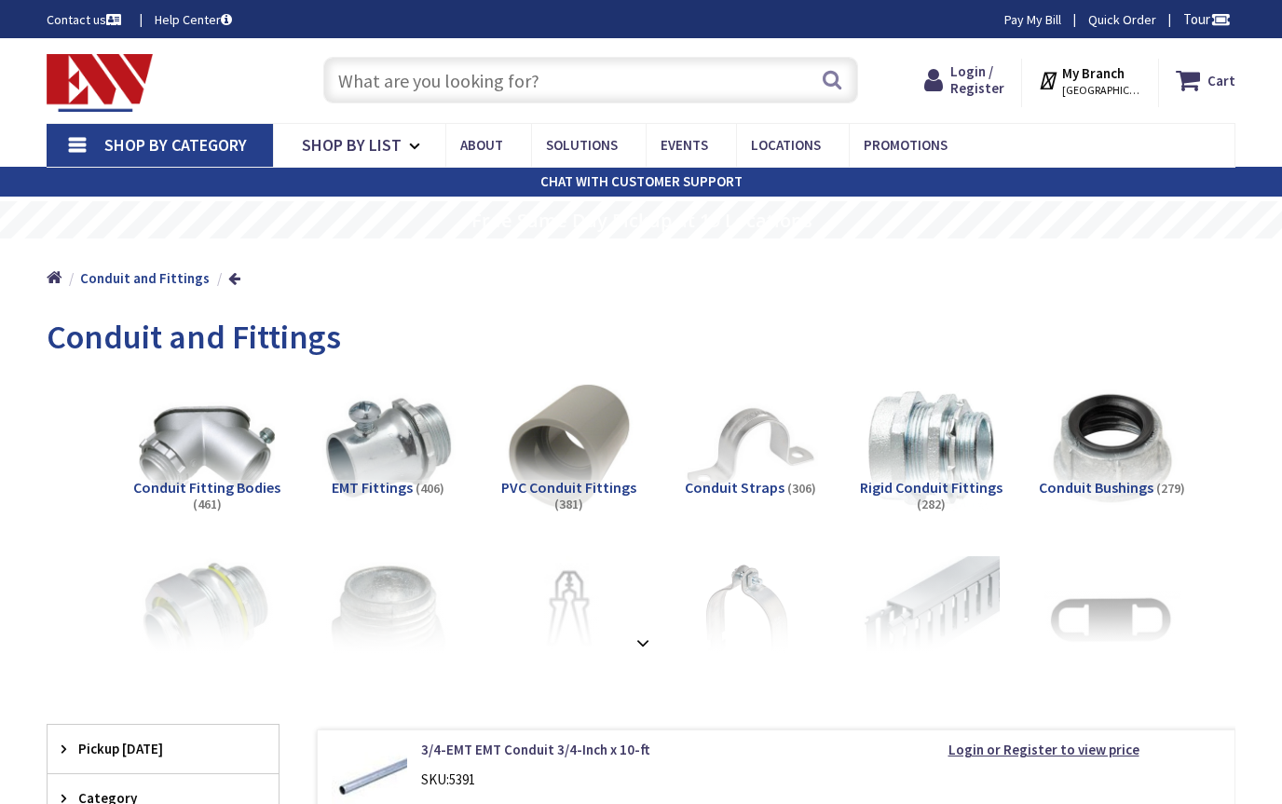
click at [637, 642] on strong at bounding box center [643, 643] width 22 height 20
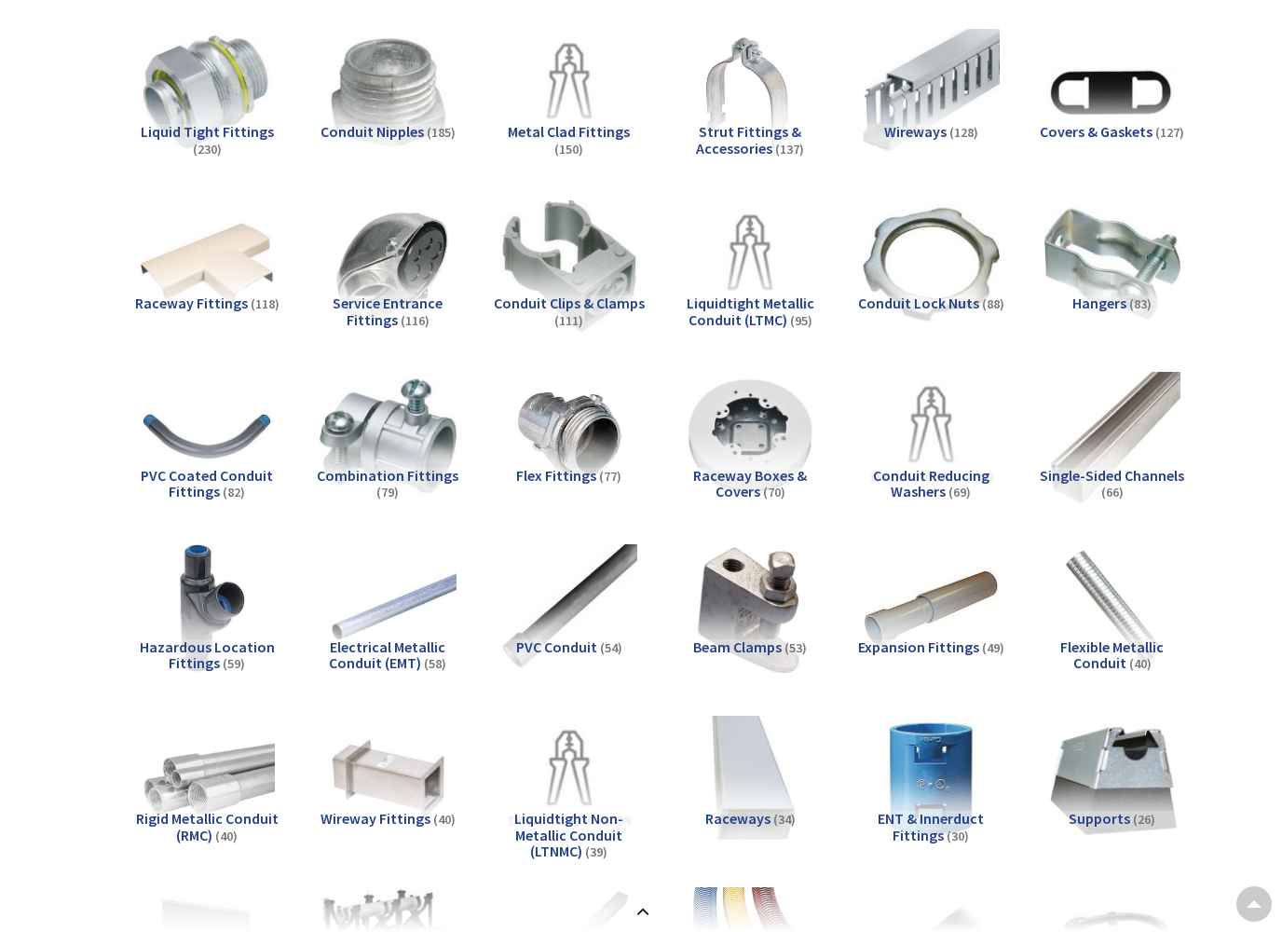
scroll to position [528, 0]
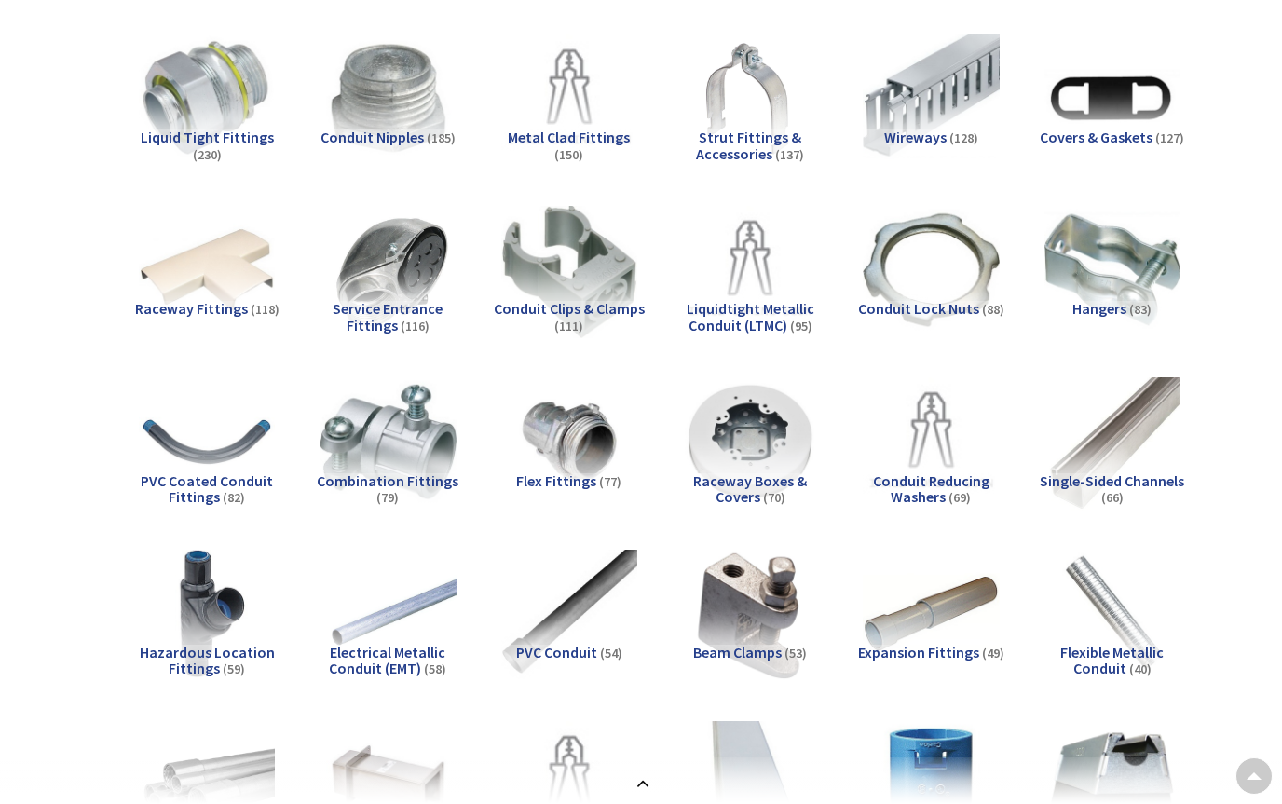
click at [402, 311] on span "Service Entrance Fittings" at bounding box center [388, 316] width 110 height 35
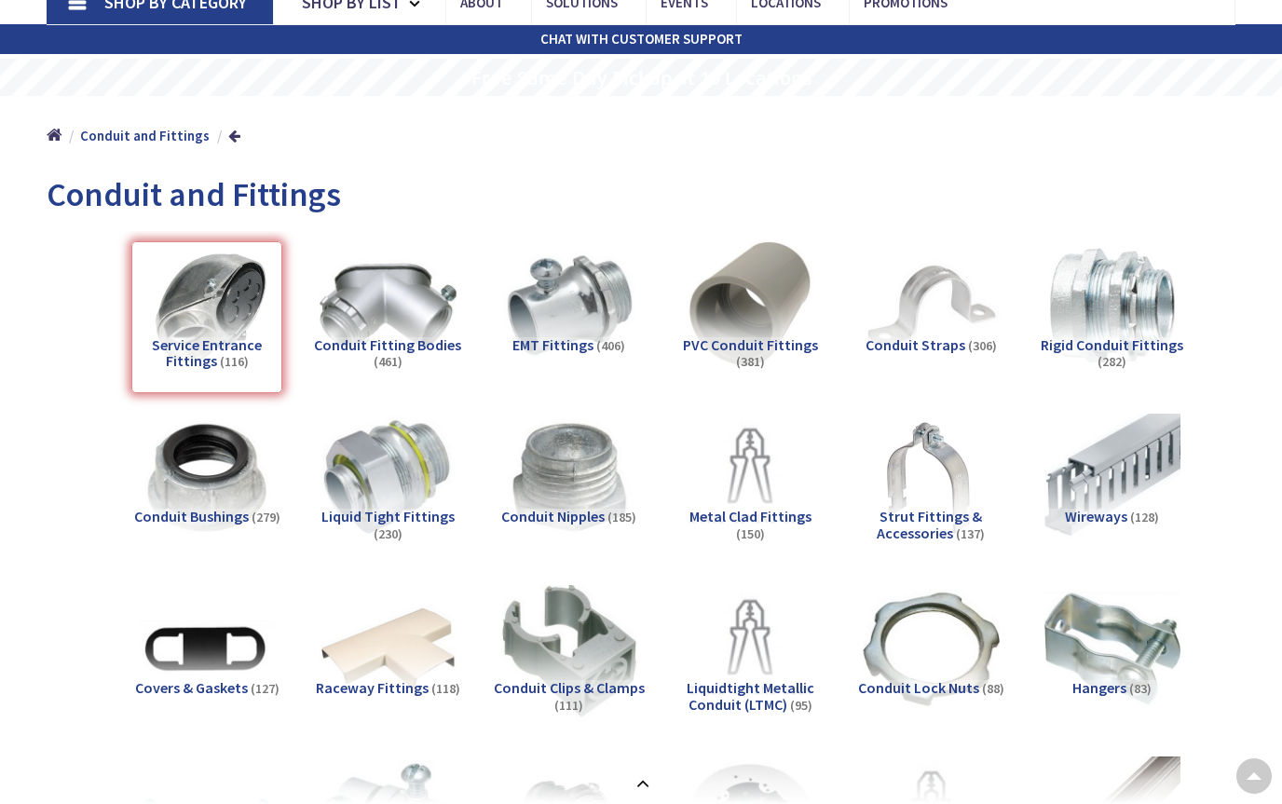
scroll to position [134, 0]
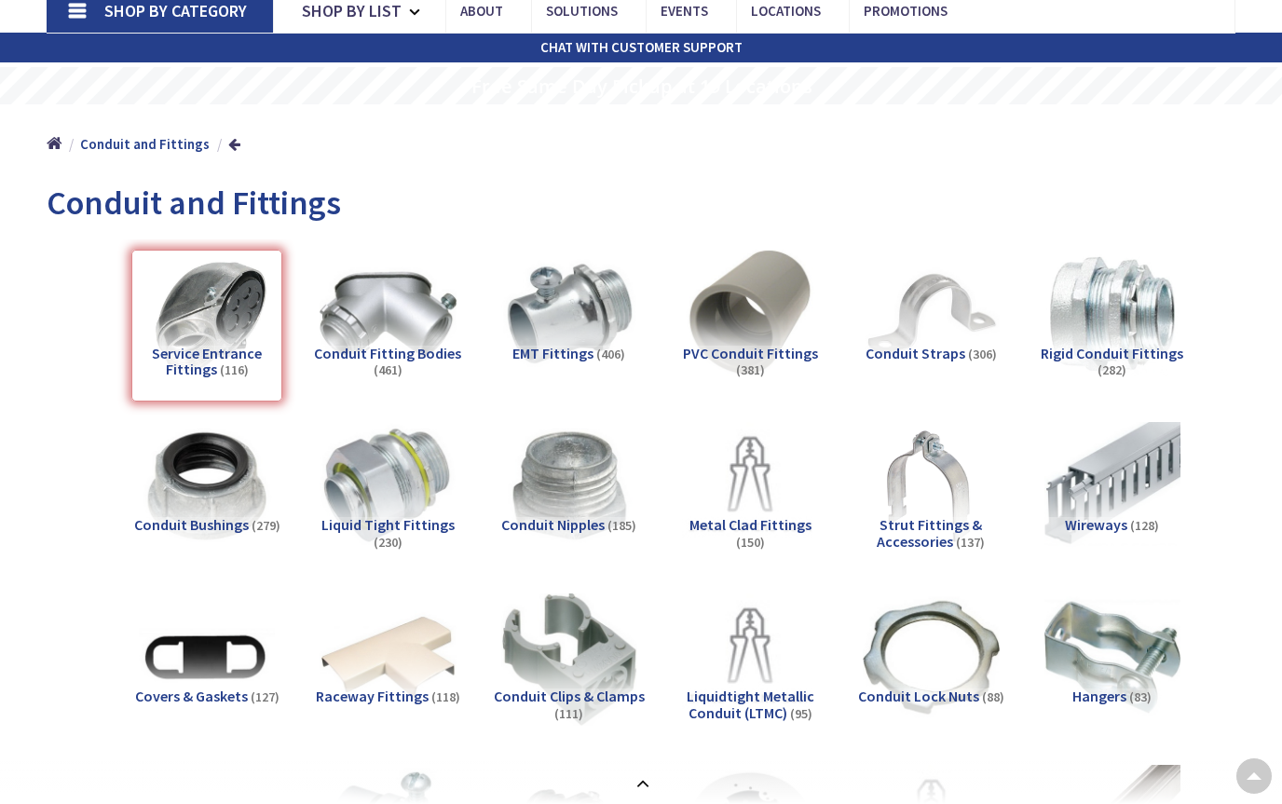
click at [208, 361] on div "Service Entrance Fittings (116)" at bounding box center [206, 325] width 151 height 151
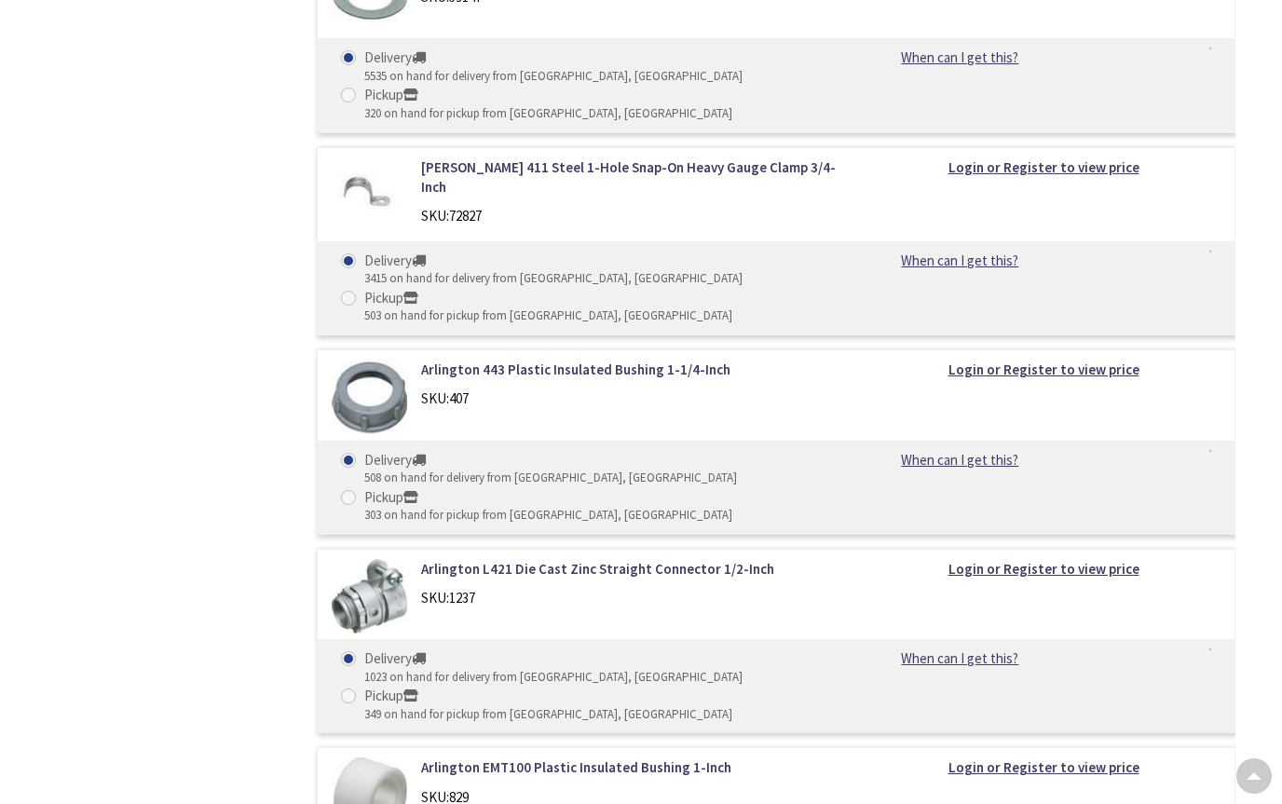
scroll to position [51088, 0]
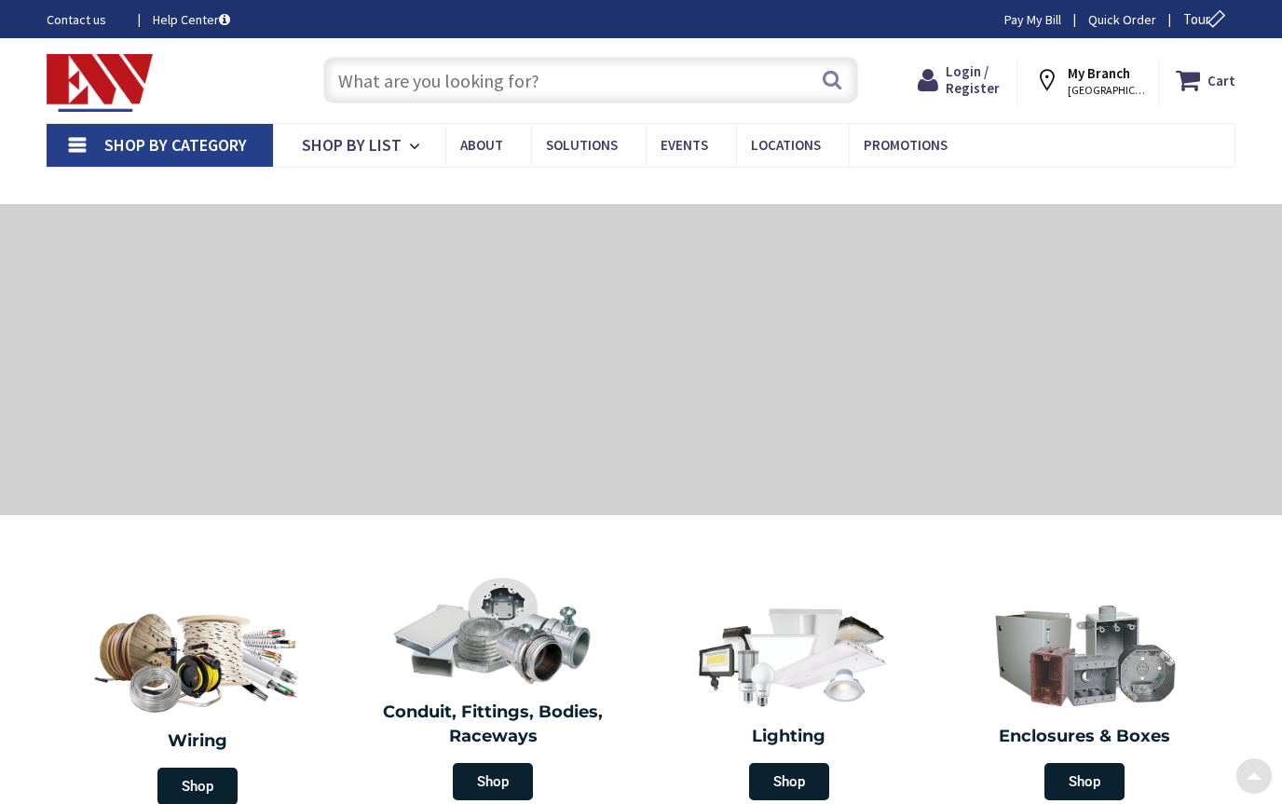
scroll to position [629, 0]
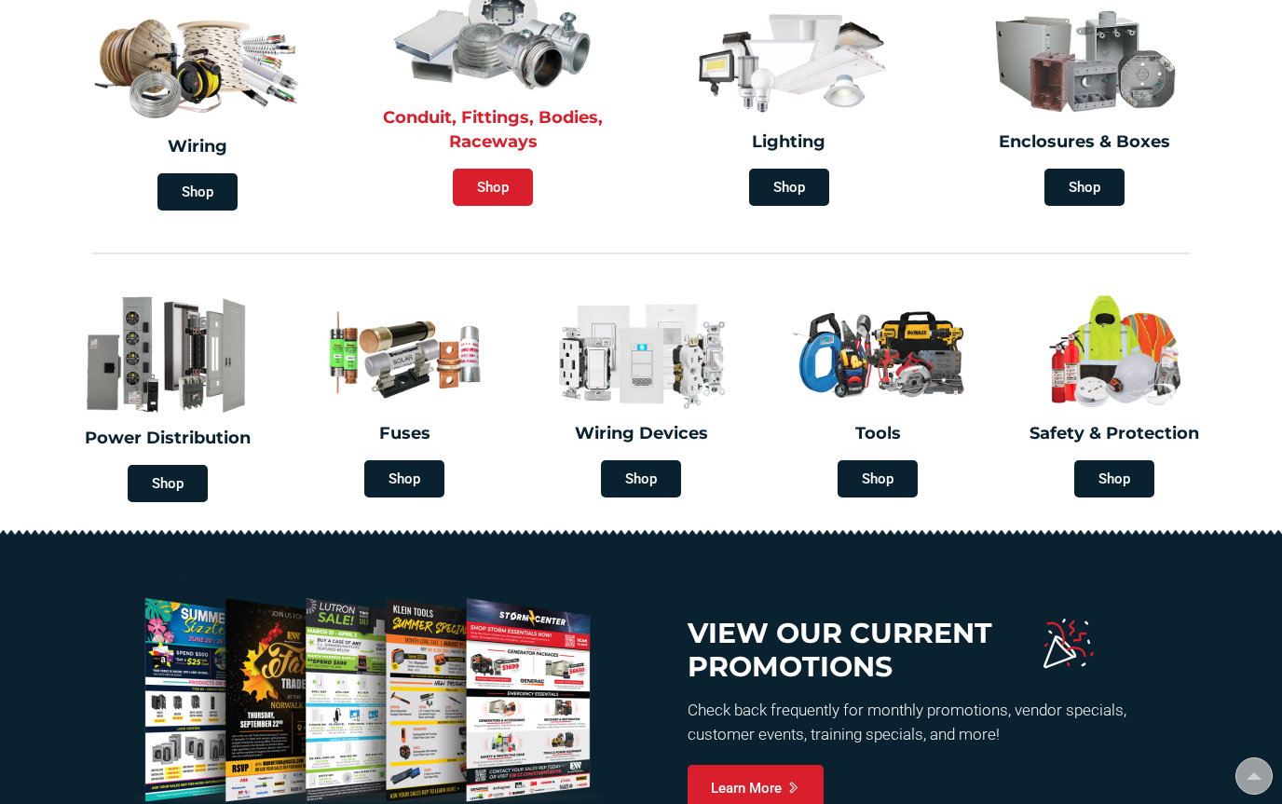
click at [506, 182] on span "Shop" at bounding box center [493, 187] width 80 height 37
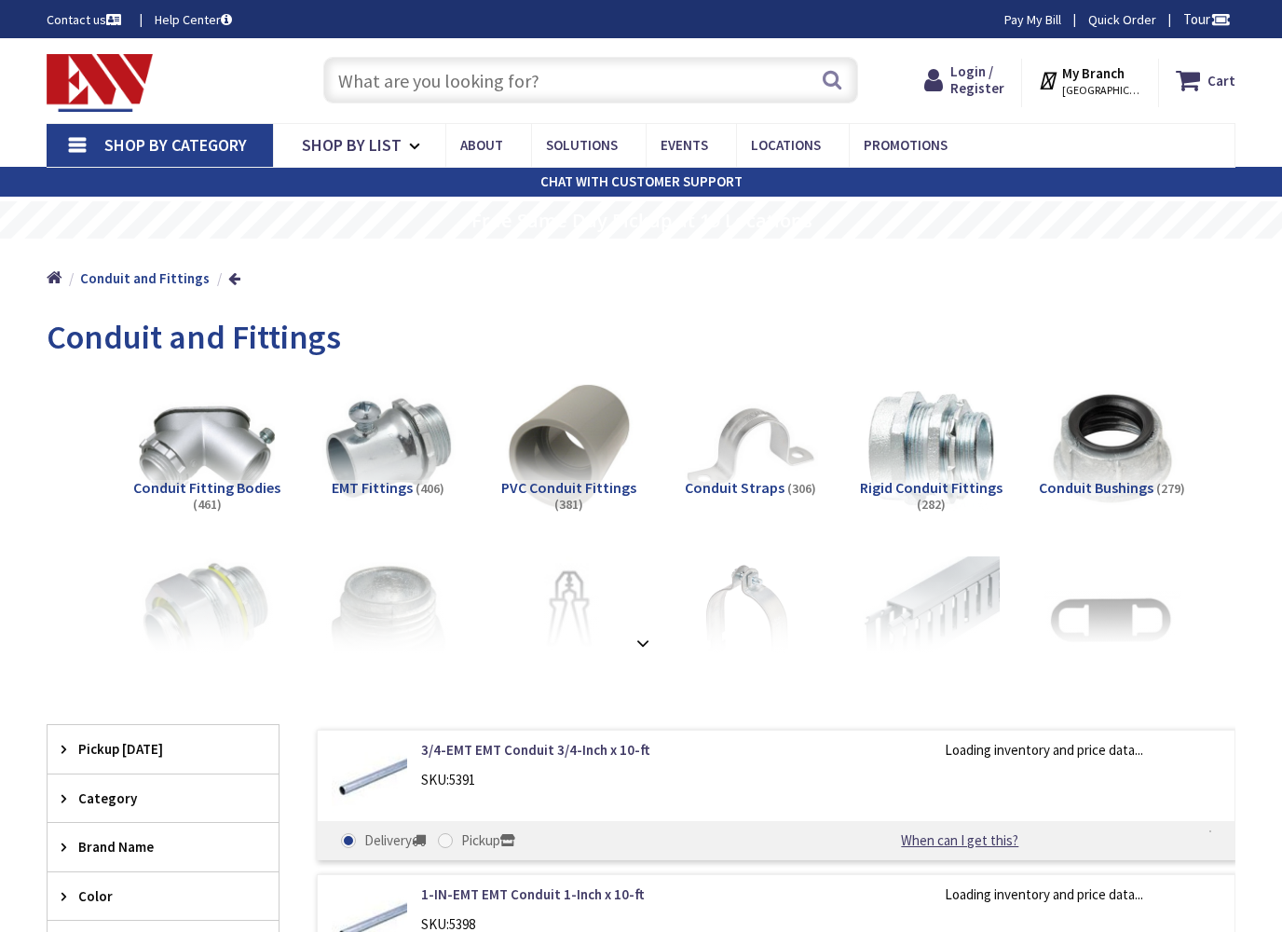
click at [640, 638] on strong at bounding box center [643, 643] width 22 height 20
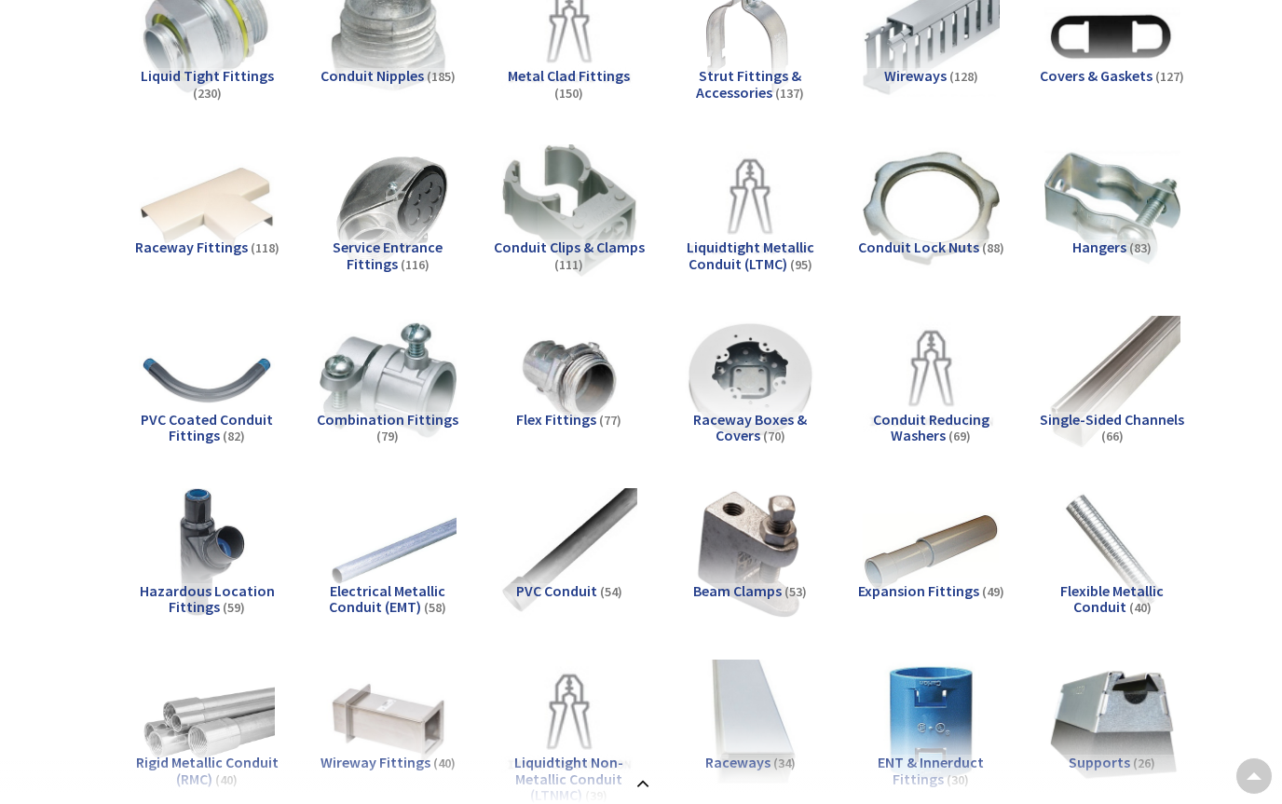
click at [430, 248] on span "Service Entrance Fittings" at bounding box center [388, 255] width 110 height 35
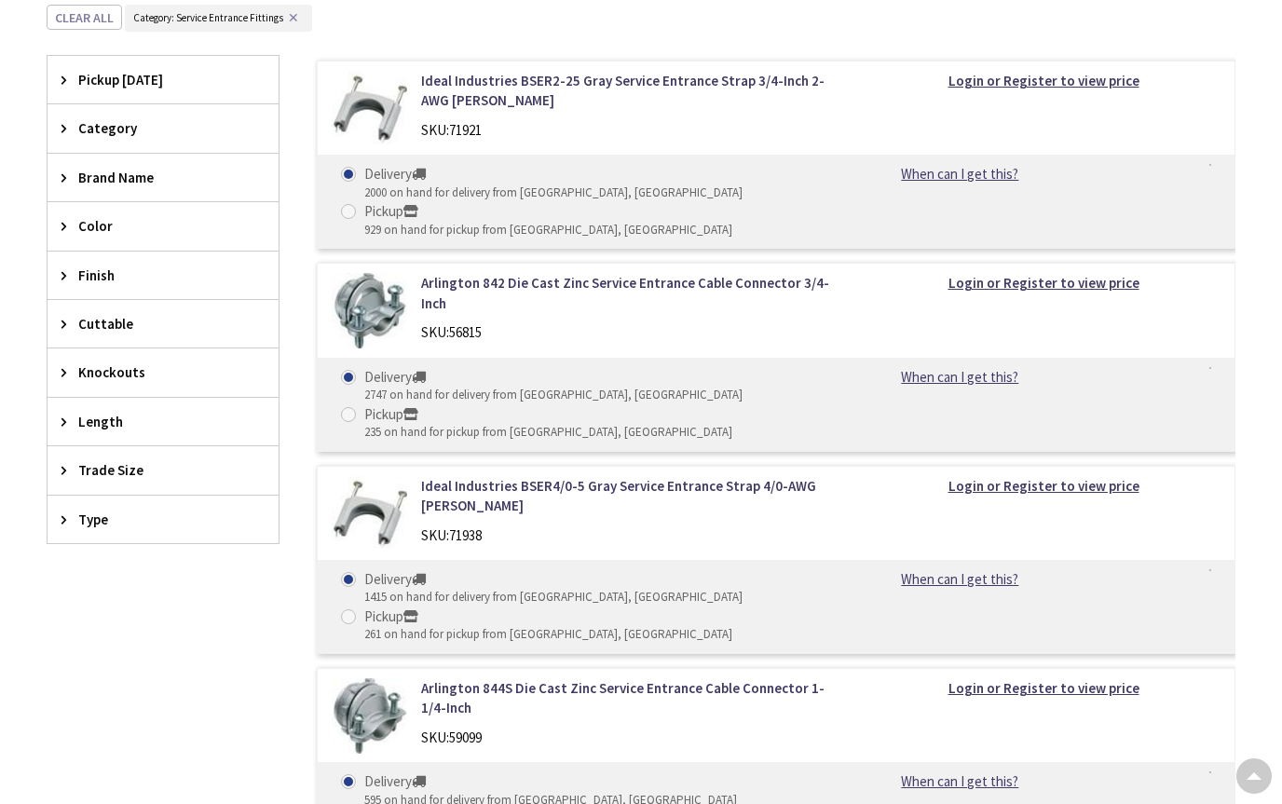
scroll to position [1963, 0]
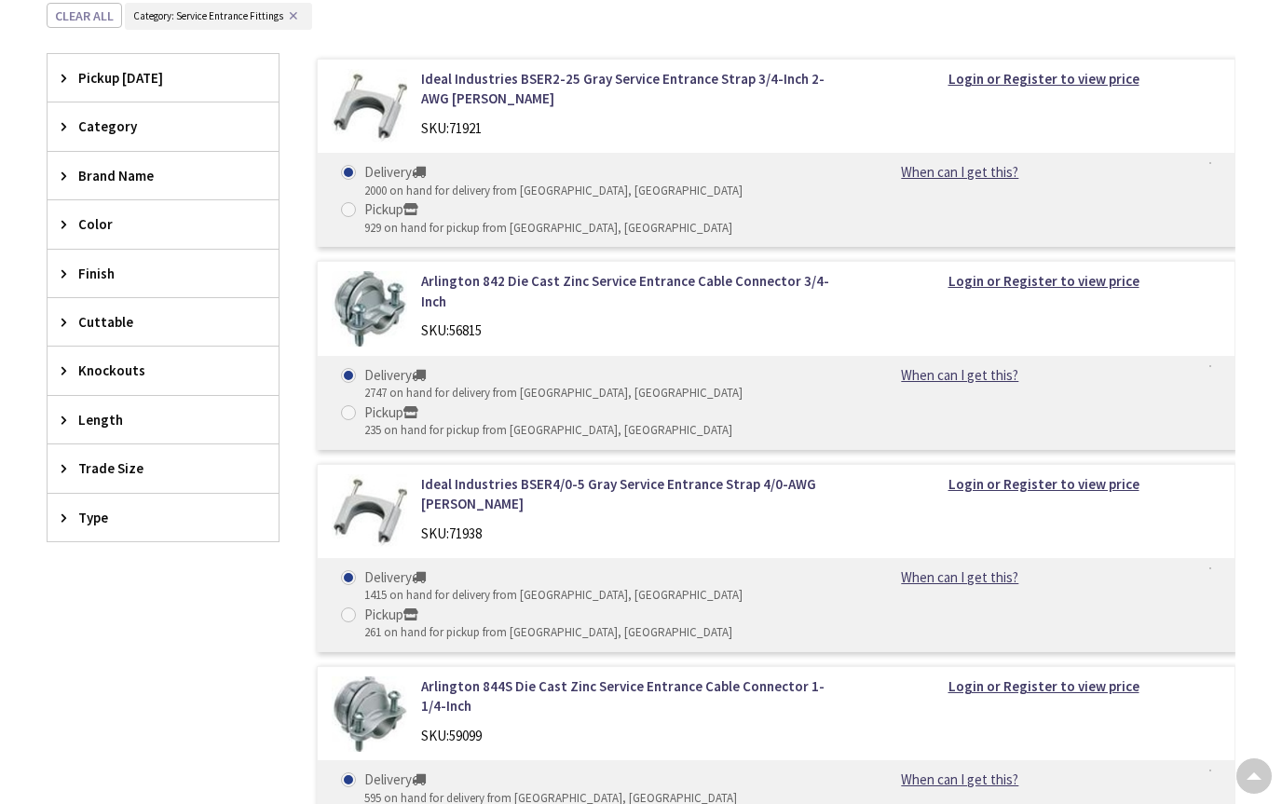
click at [91, 515] on span "Type" at bounding box center [154, 518] width 152 height 20
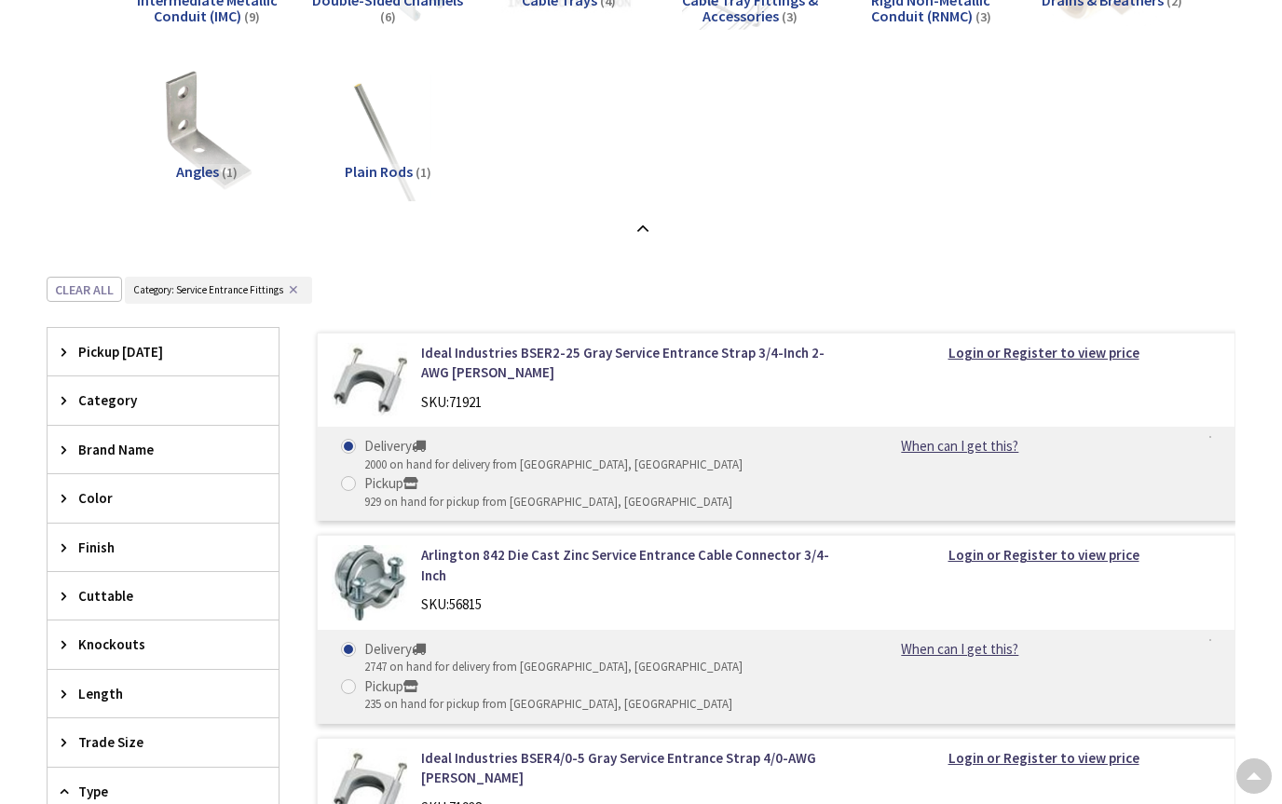
scroll to position [1658, 0]
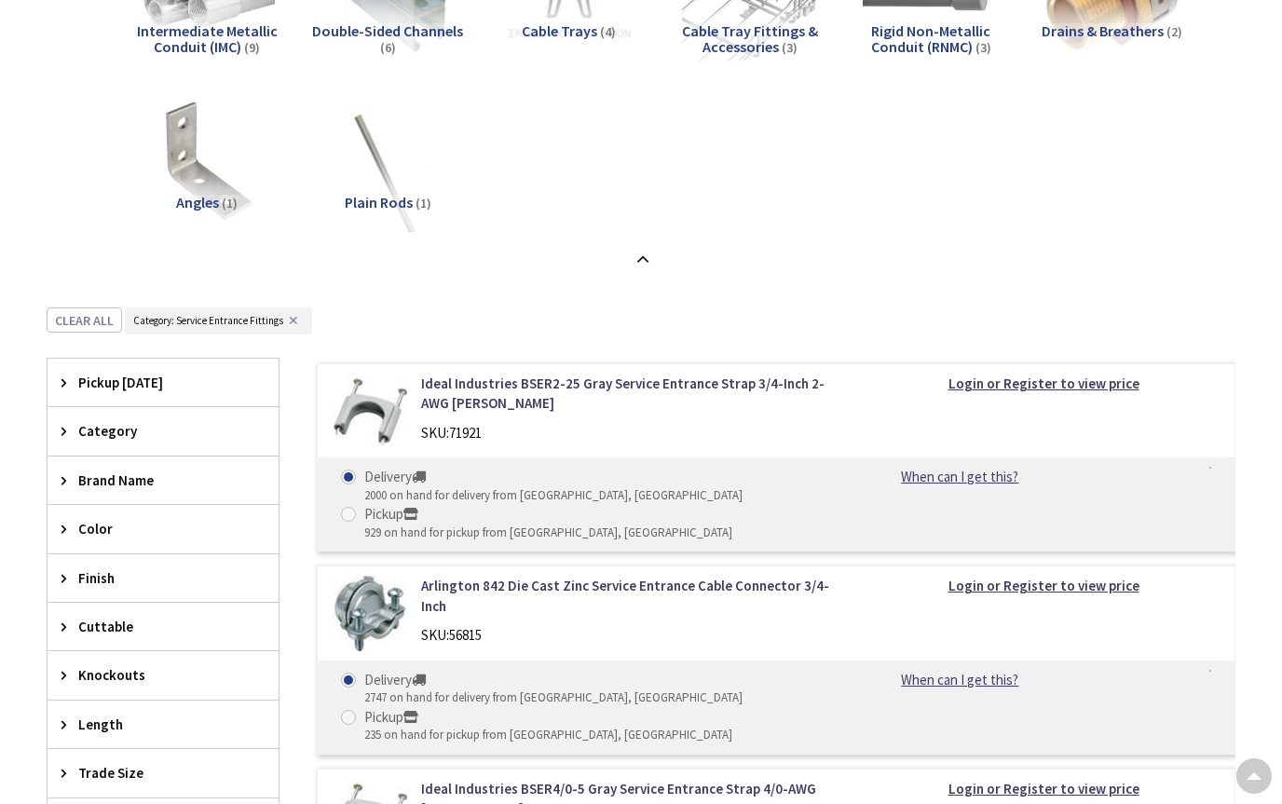
click at [127, 425] on span "Category" at bounding box center [154, 431] width 152 height 20
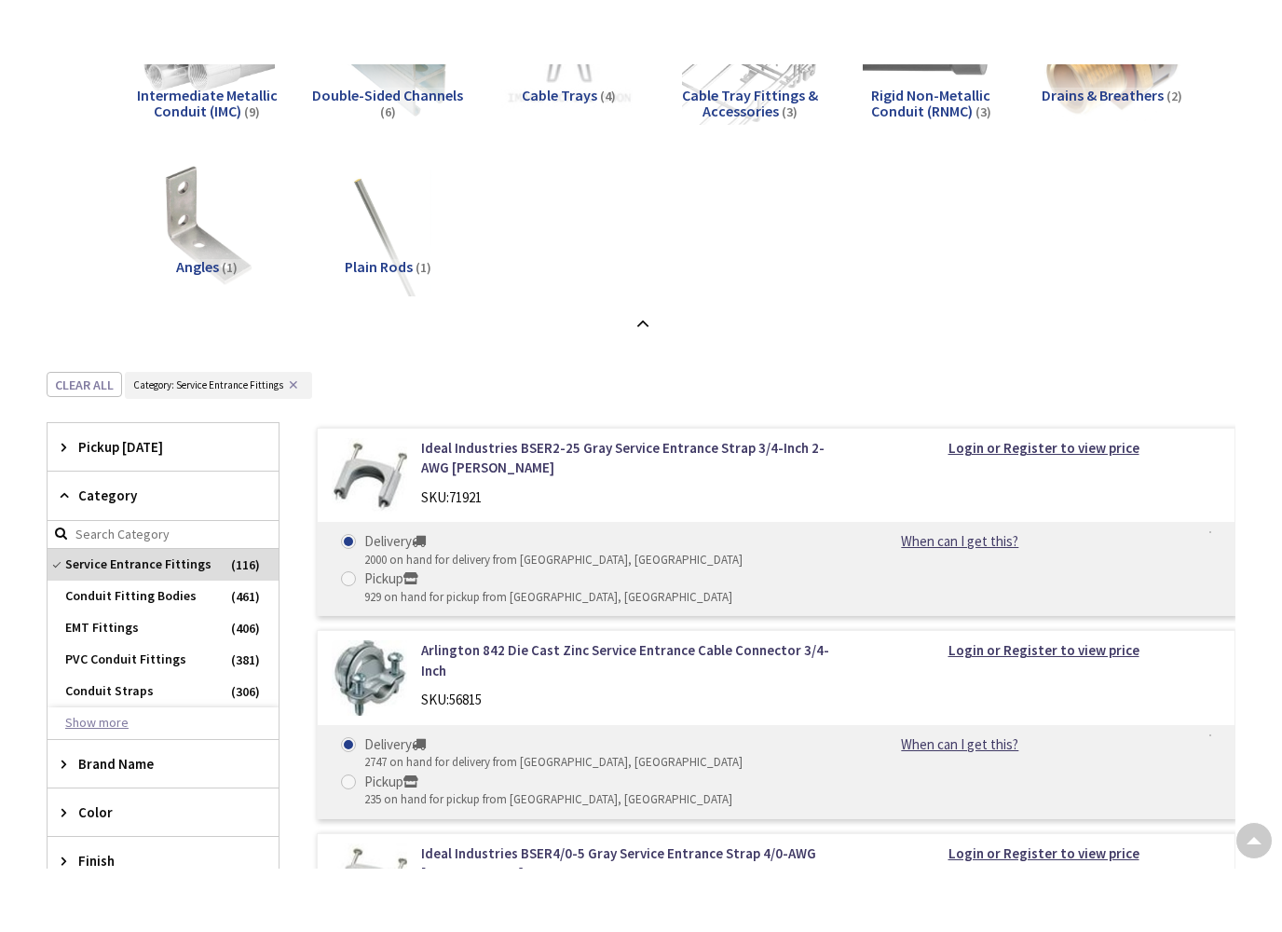
scroll to position [1645, 0]
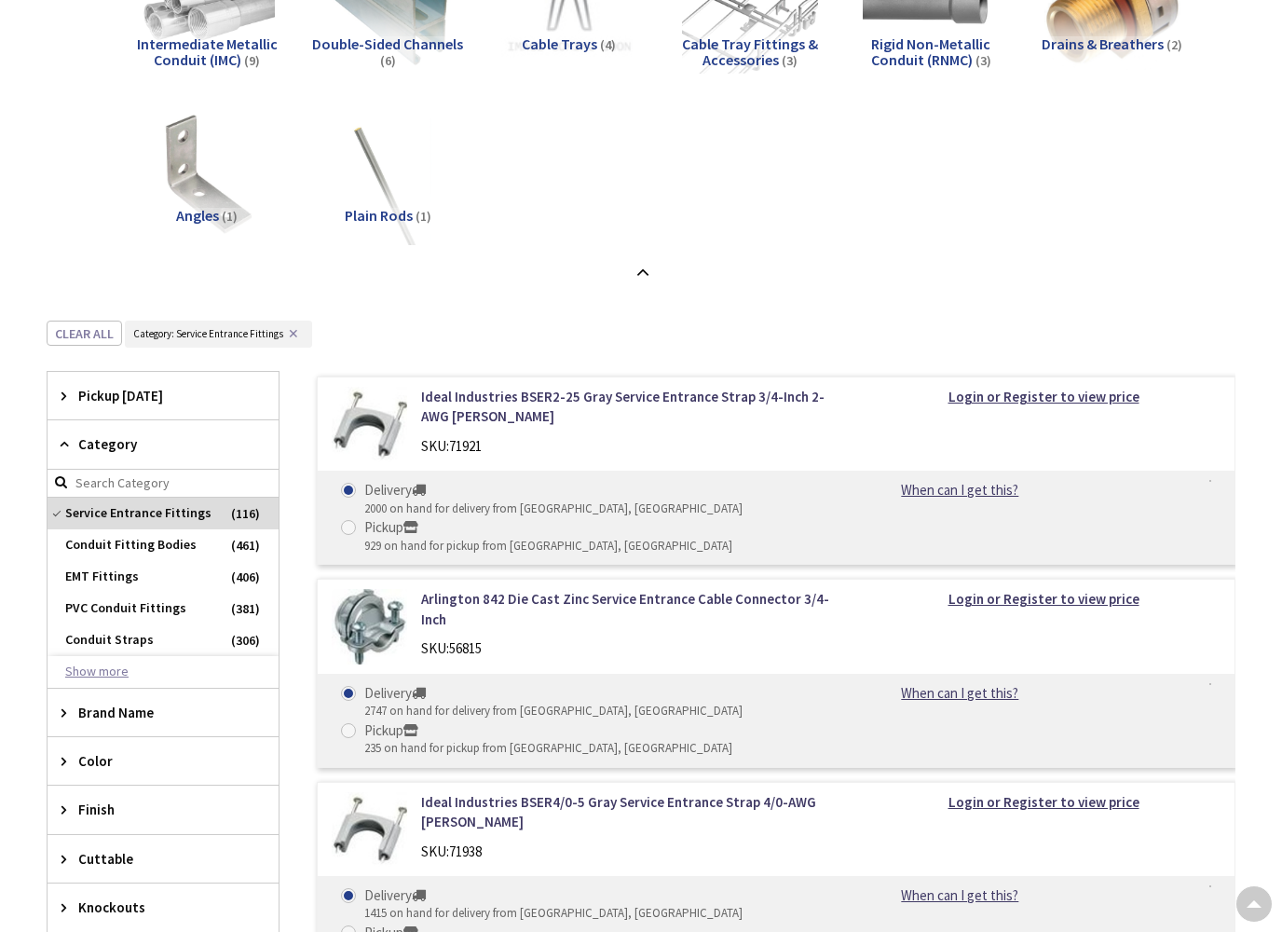
click at [123, 671] on button "Show more" at bounding box center [163, 672] width 231 height 32
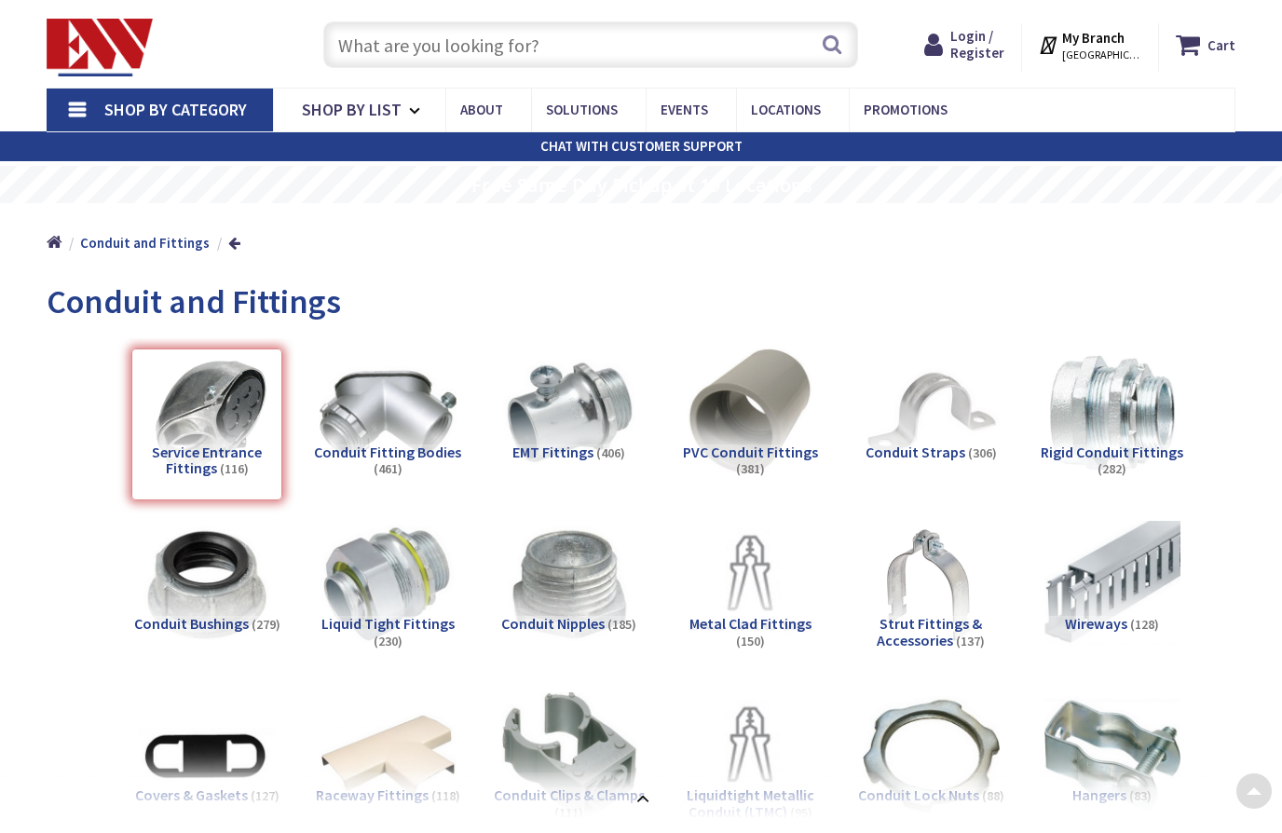
scroll to position [32, 0]
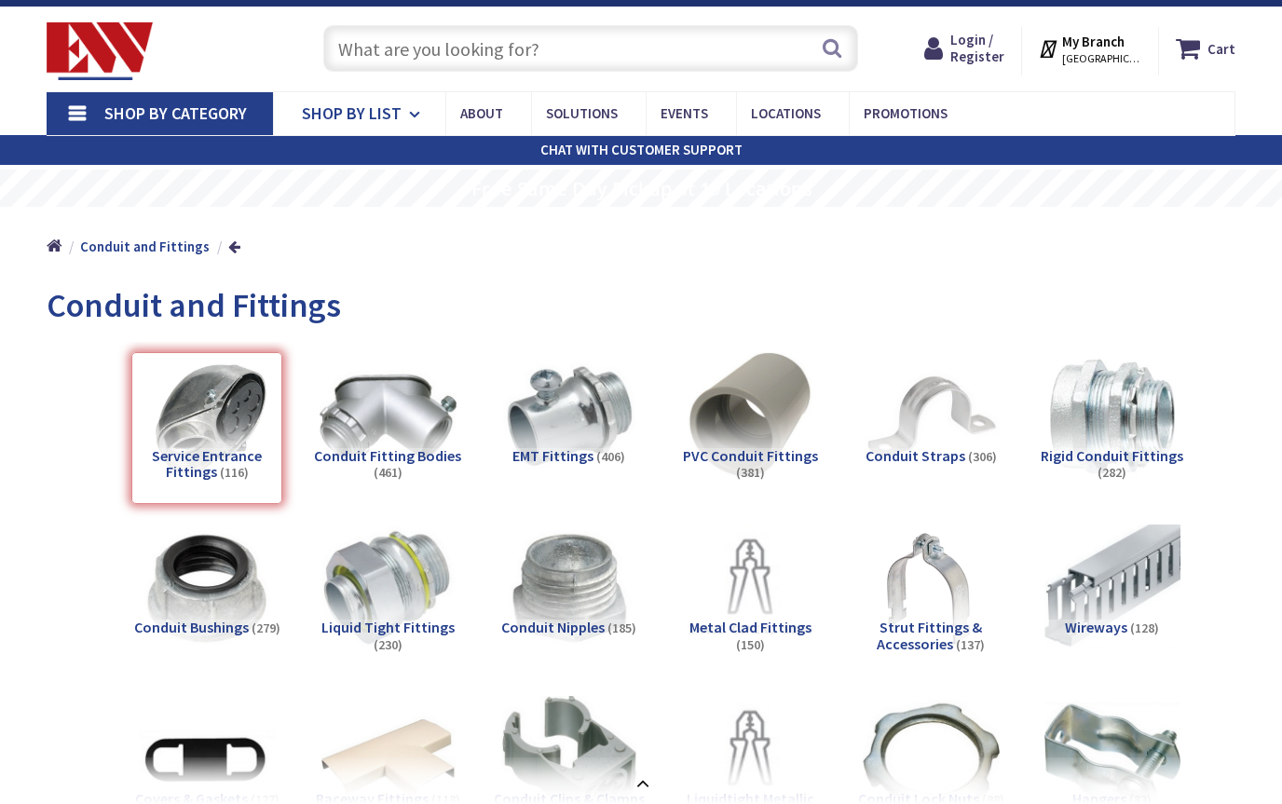
click at [424, 98] on icon at bounding box center [418, 114] width 18 height 41
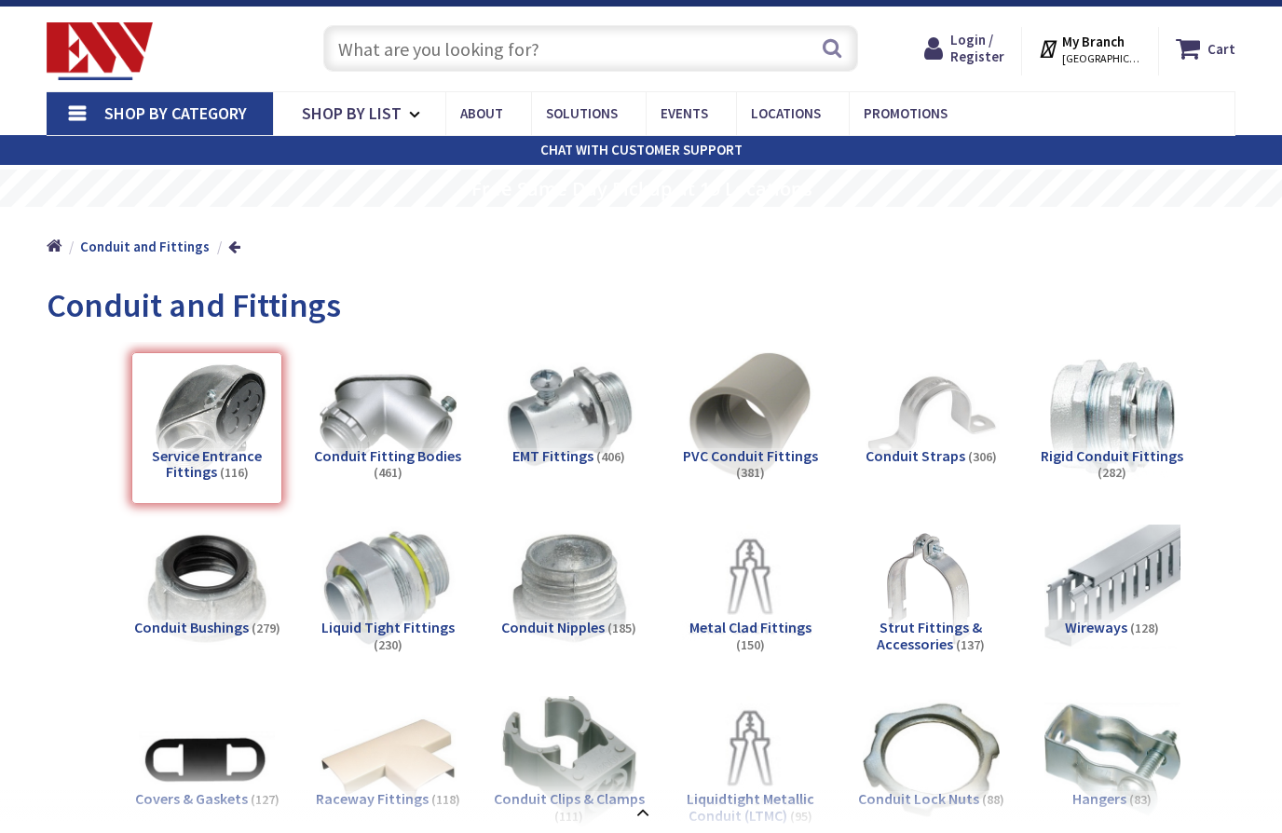
click at [413, 62] on input "text" at bounding box center [590, 48] width 535 height 47
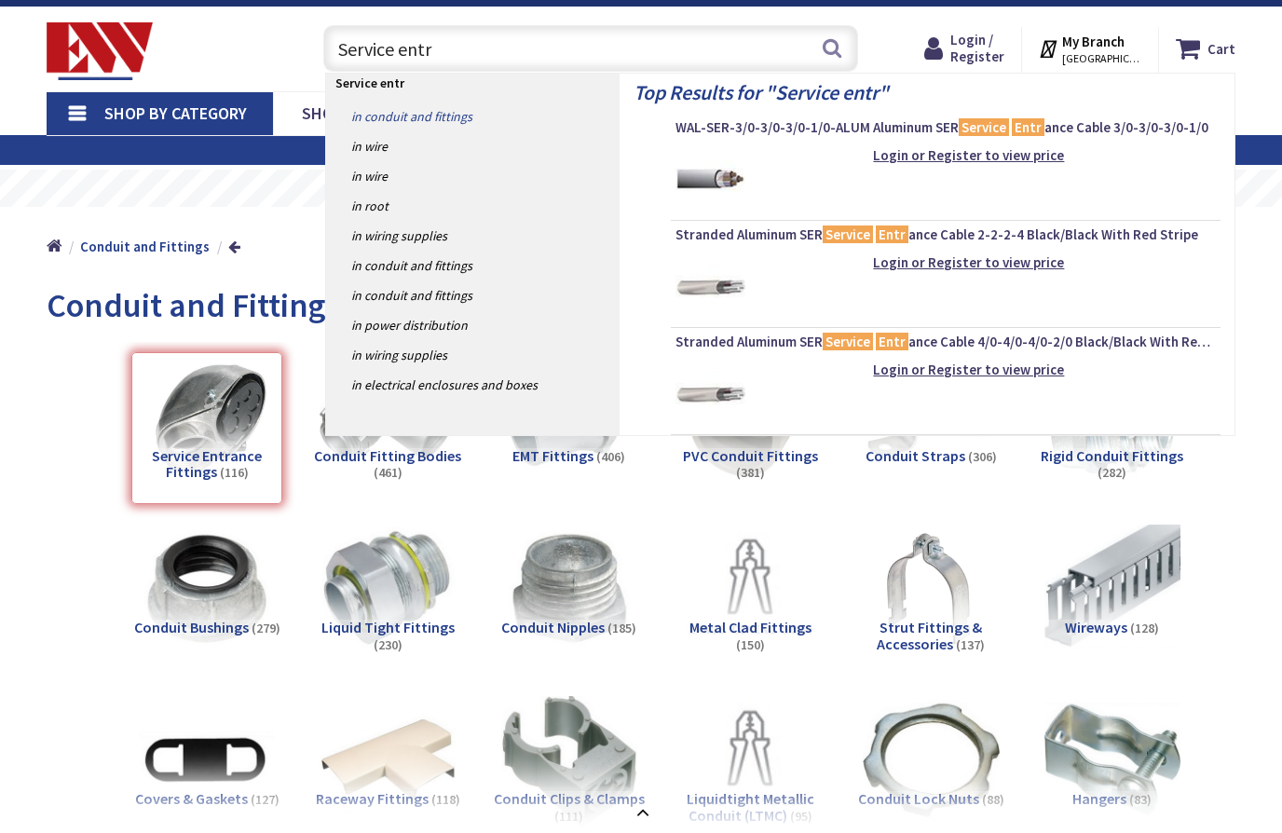
type input "Service entr"
click at [429, 115] on link "in Conduit and Fittings" at bounding box center [472, 117] width 293 height 30
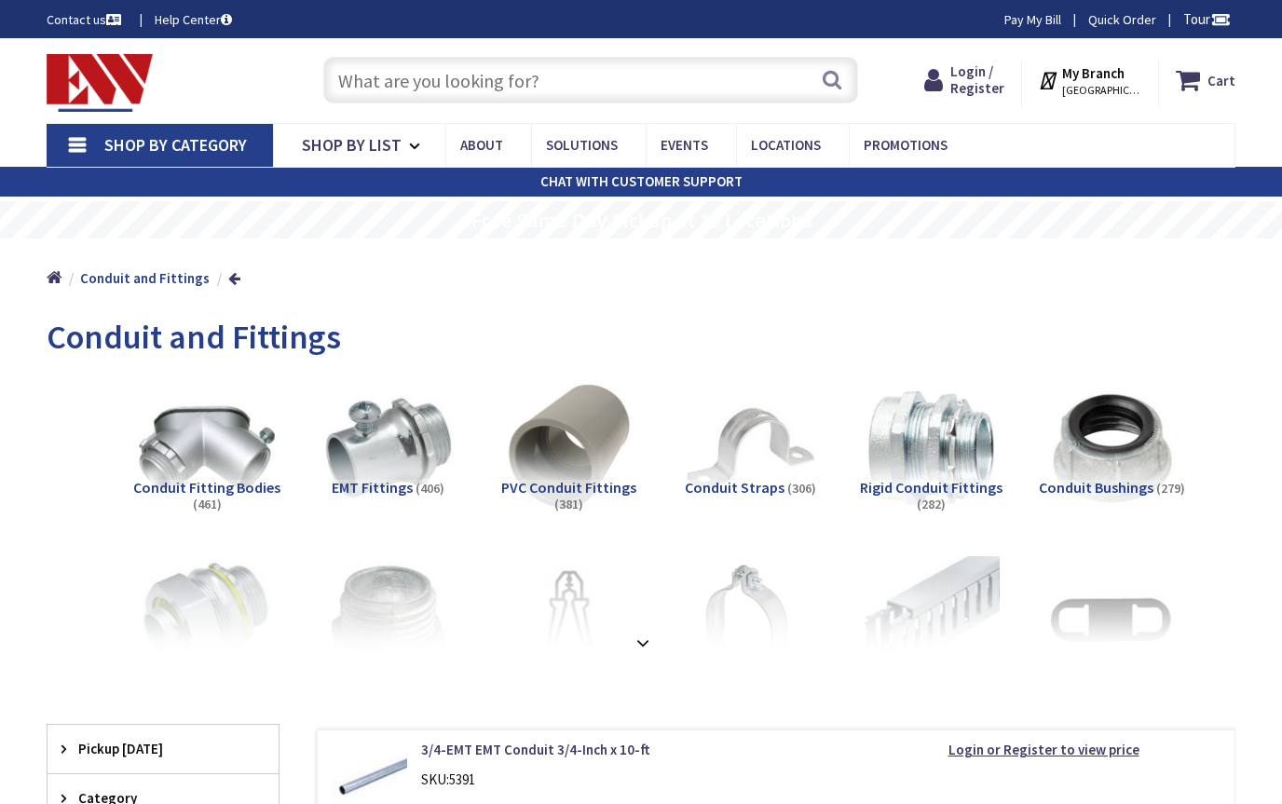
click at [493, 86] on input "text" at bounding box center [590, 80] width 535 height 47
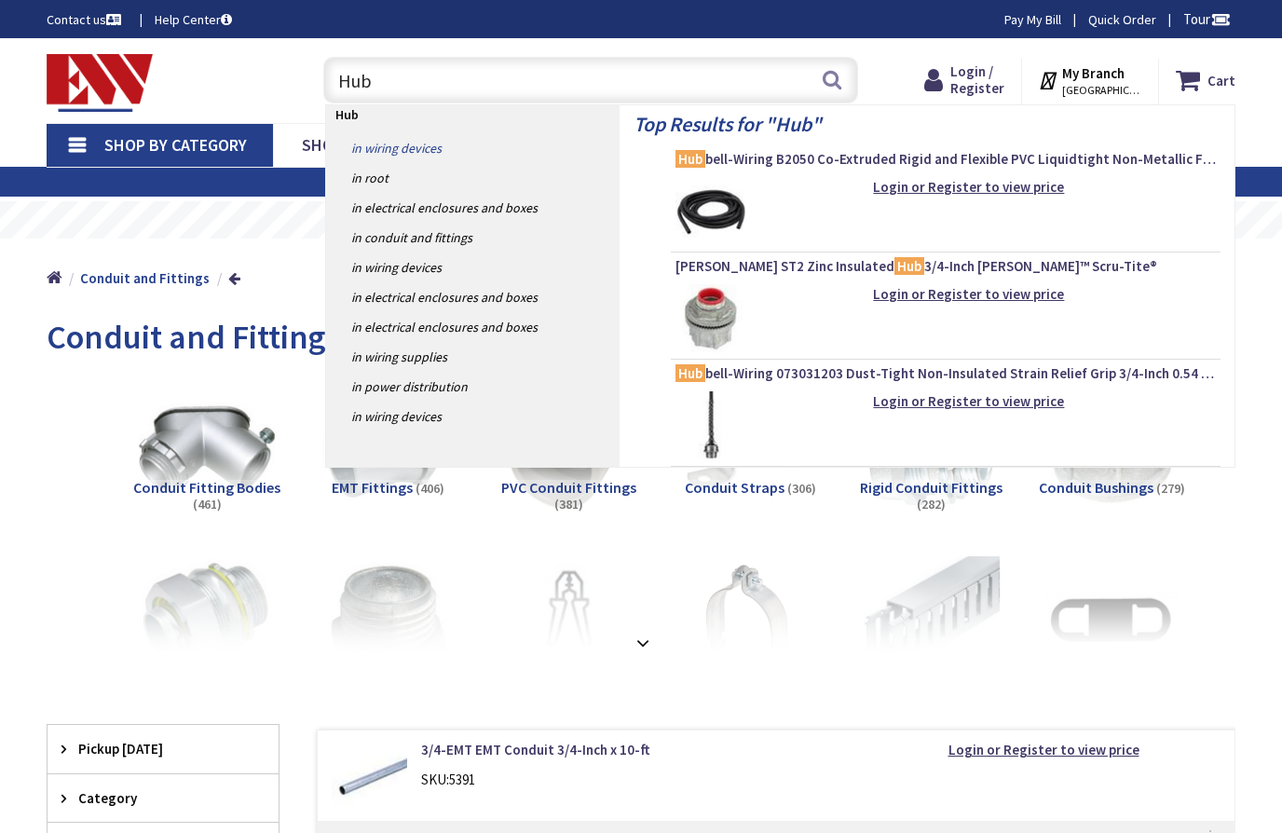
type input "Hub"
click at [433, 153] on link "in Wiring Devices" at bounding box center [472, 148] width 293 height 30
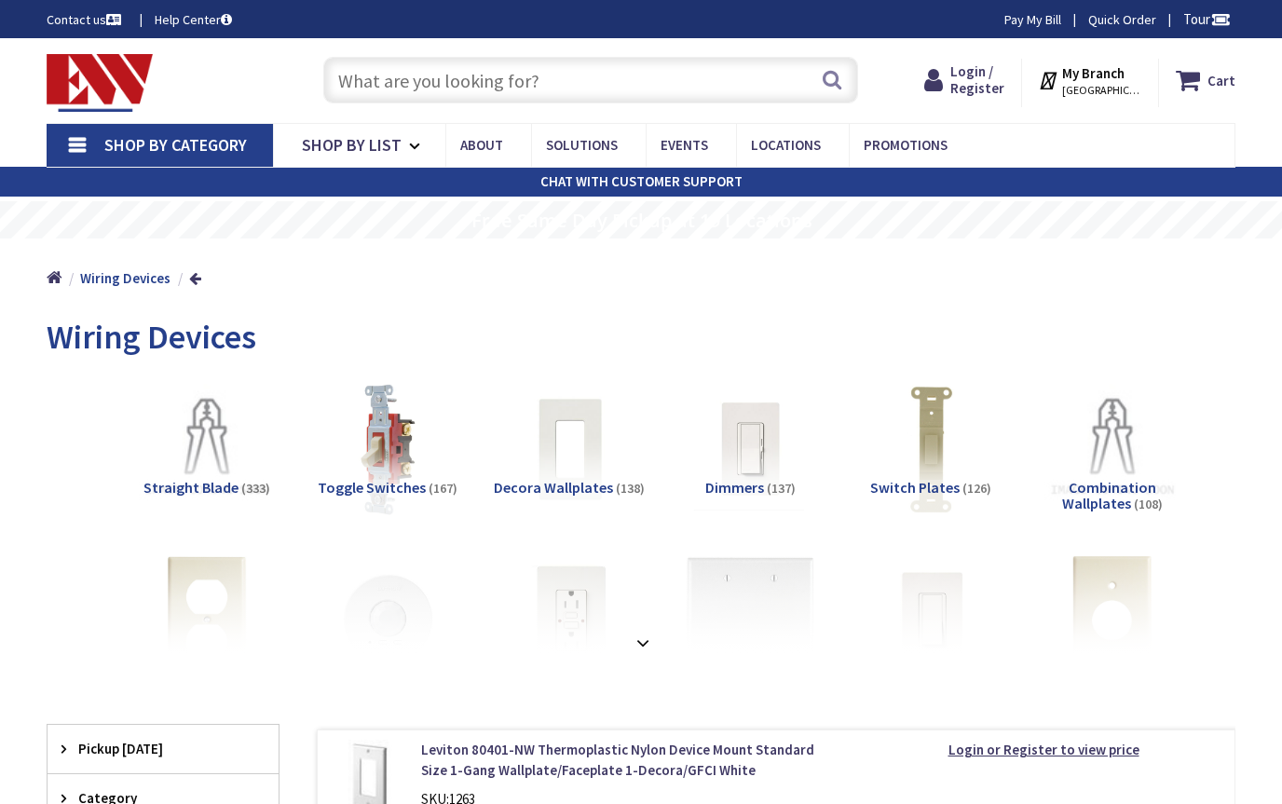
click at [498, 88] on input "text" at bounding box center [590, 80] width 535 height 47
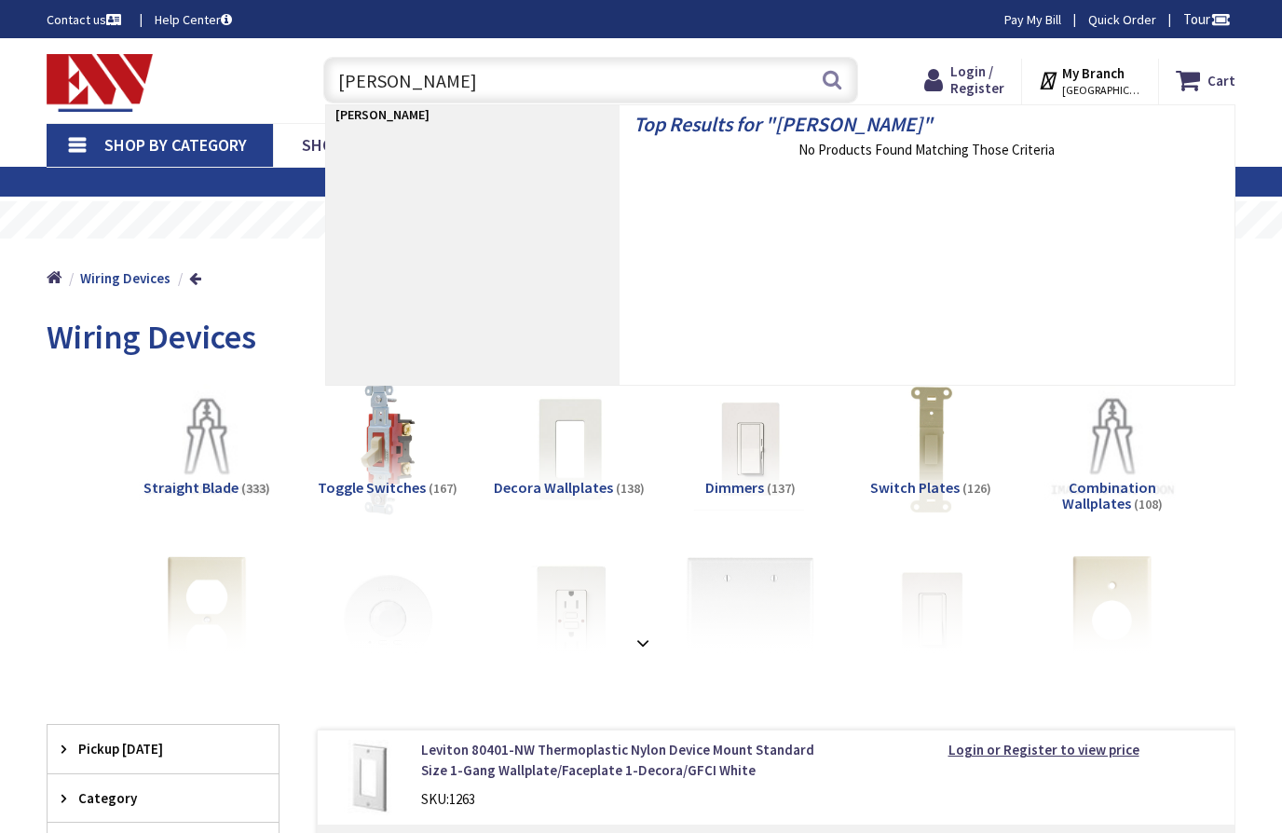
type input "Sue wire"
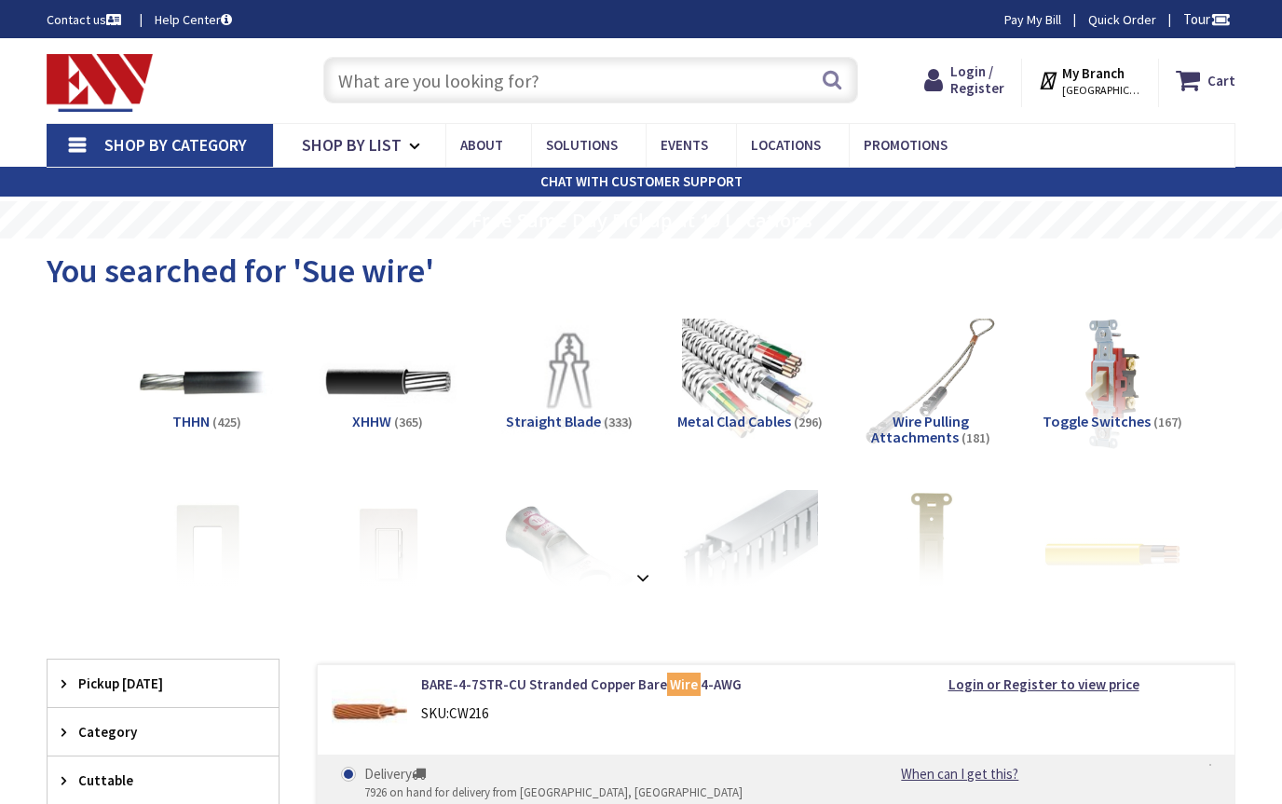
click at [644, 578] on strong at bounding box center [643, 577] width 22 height 20
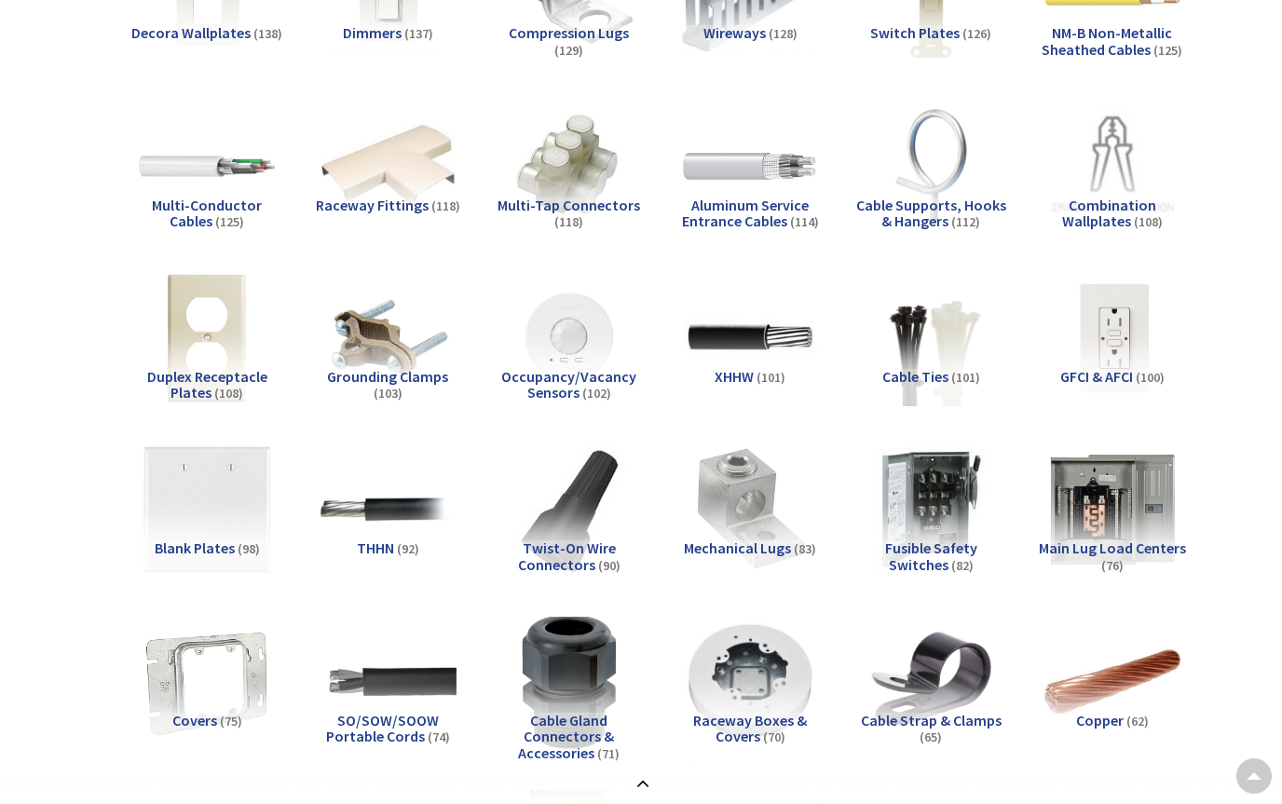
scroll to position [532, 0]
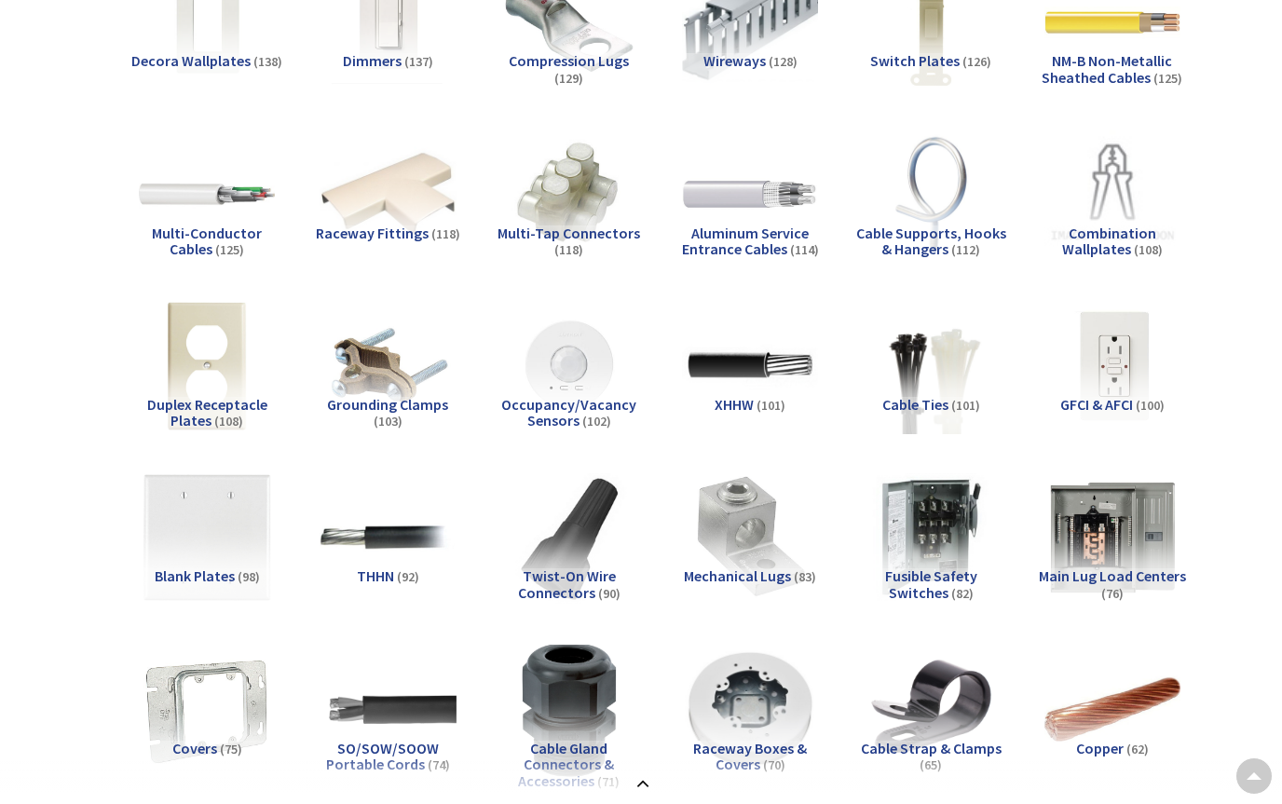
click at [761, 237] on span "Aluminum Service Entrance Cables" at bounding box center [746, 241] width 128 height 35
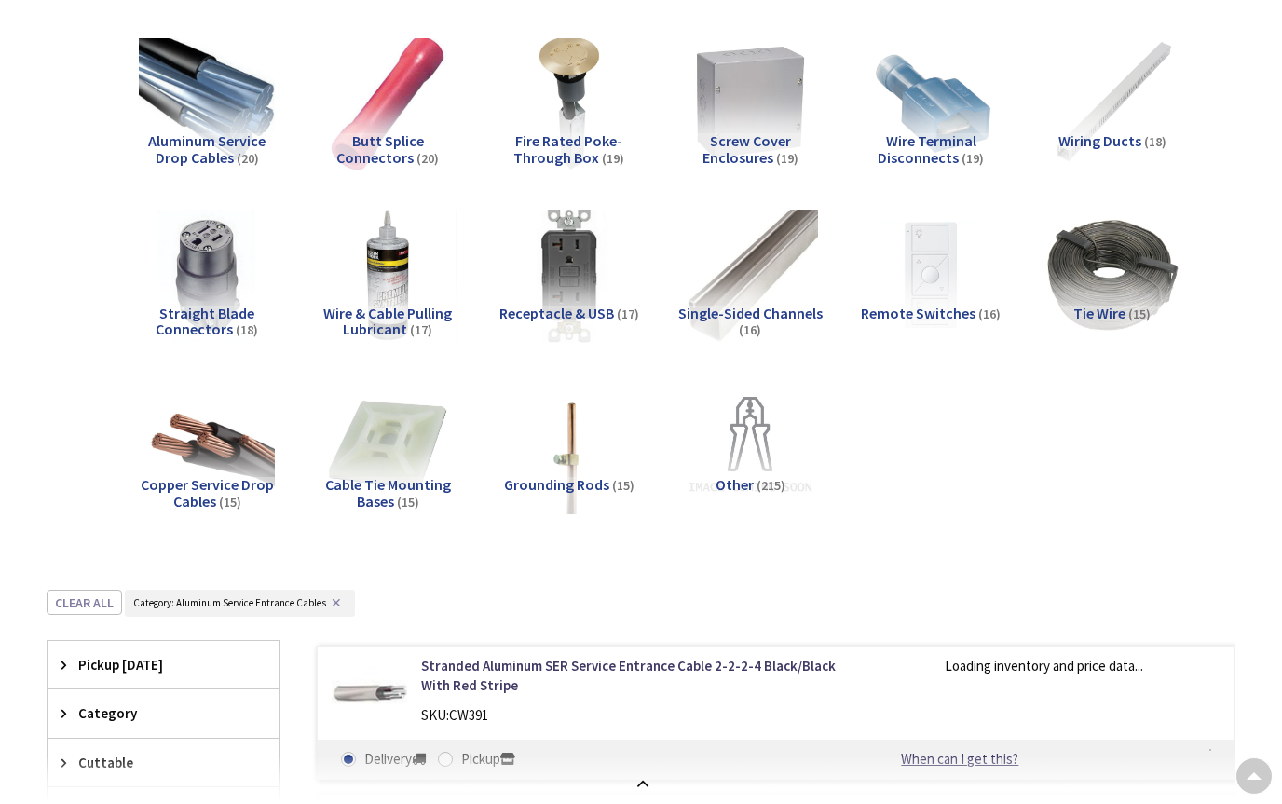
scroll to position [3272, 0]
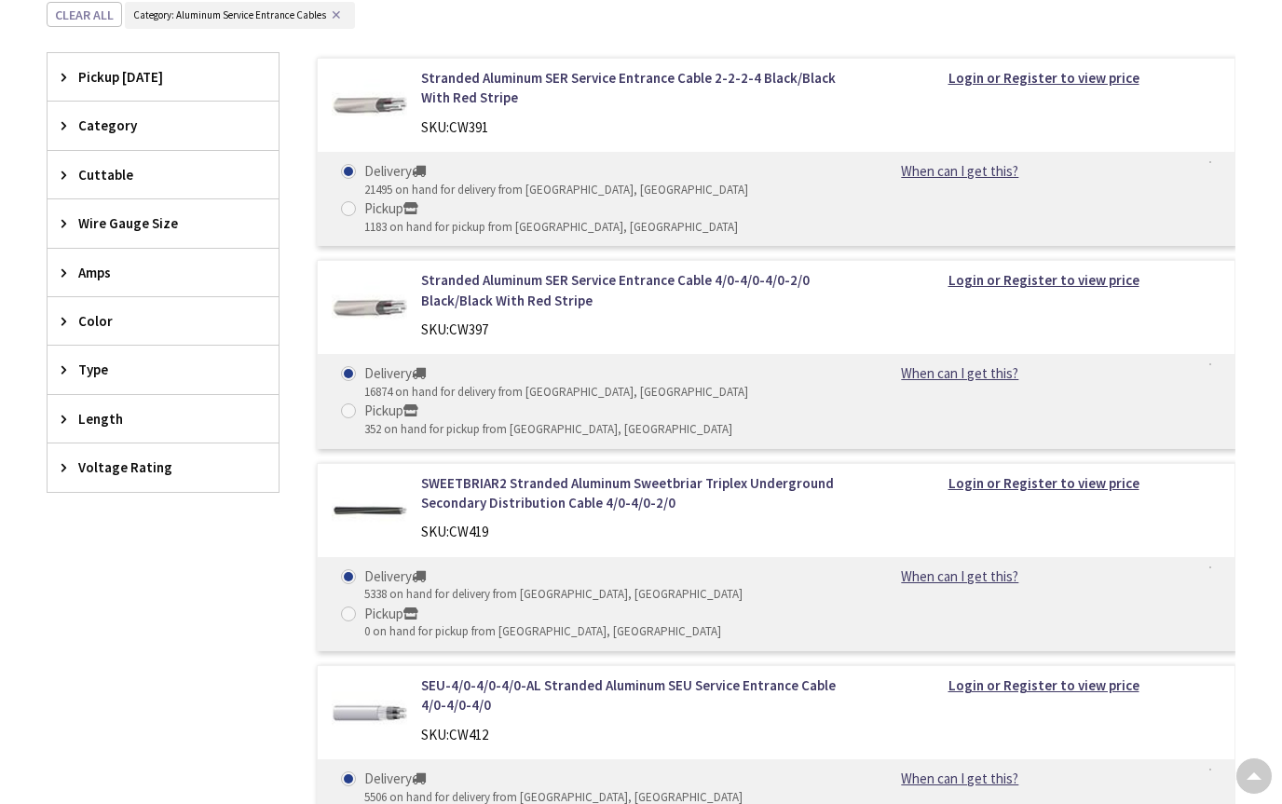
click at [99, 268] on span "Amps" at bounding box center [154, 273] width 152 height 20
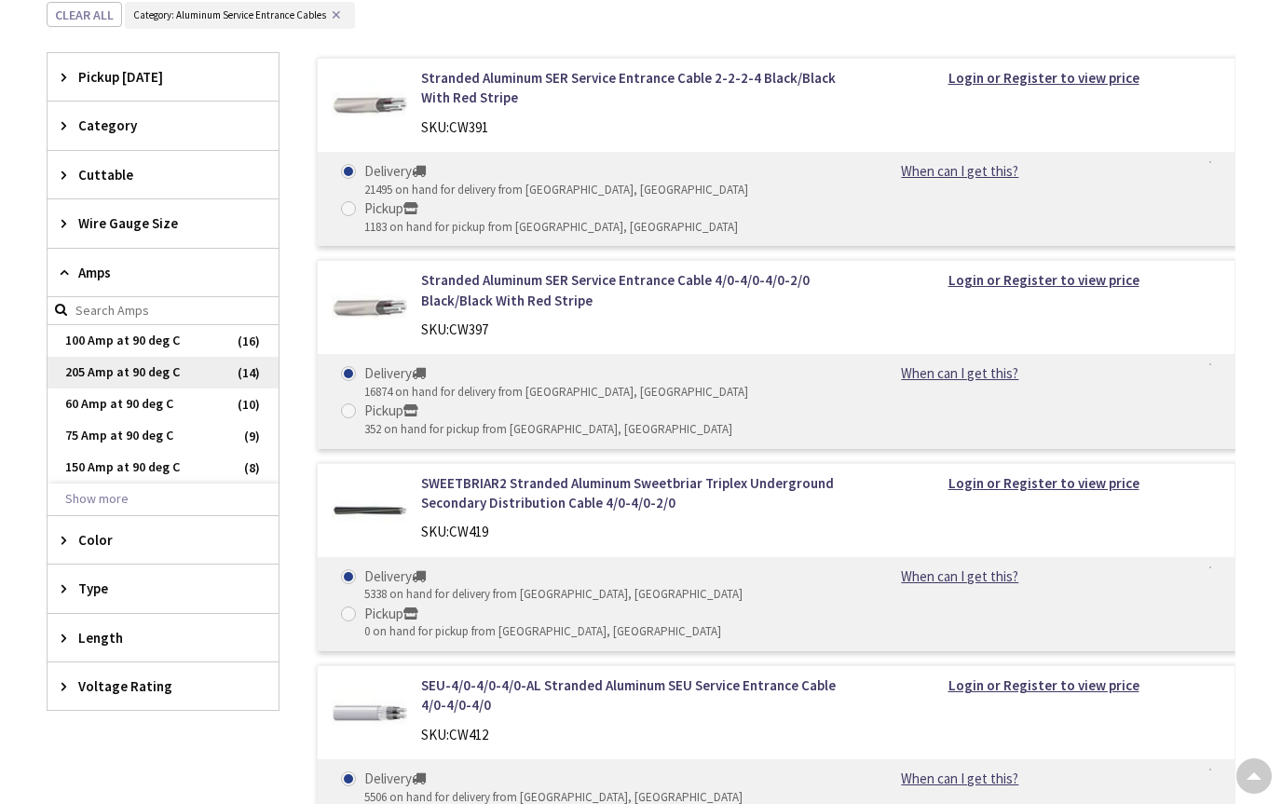
click at [122, 374] on span "205 Amp at 90 deg C" at bounding box center [163, 373] width 231 height 32
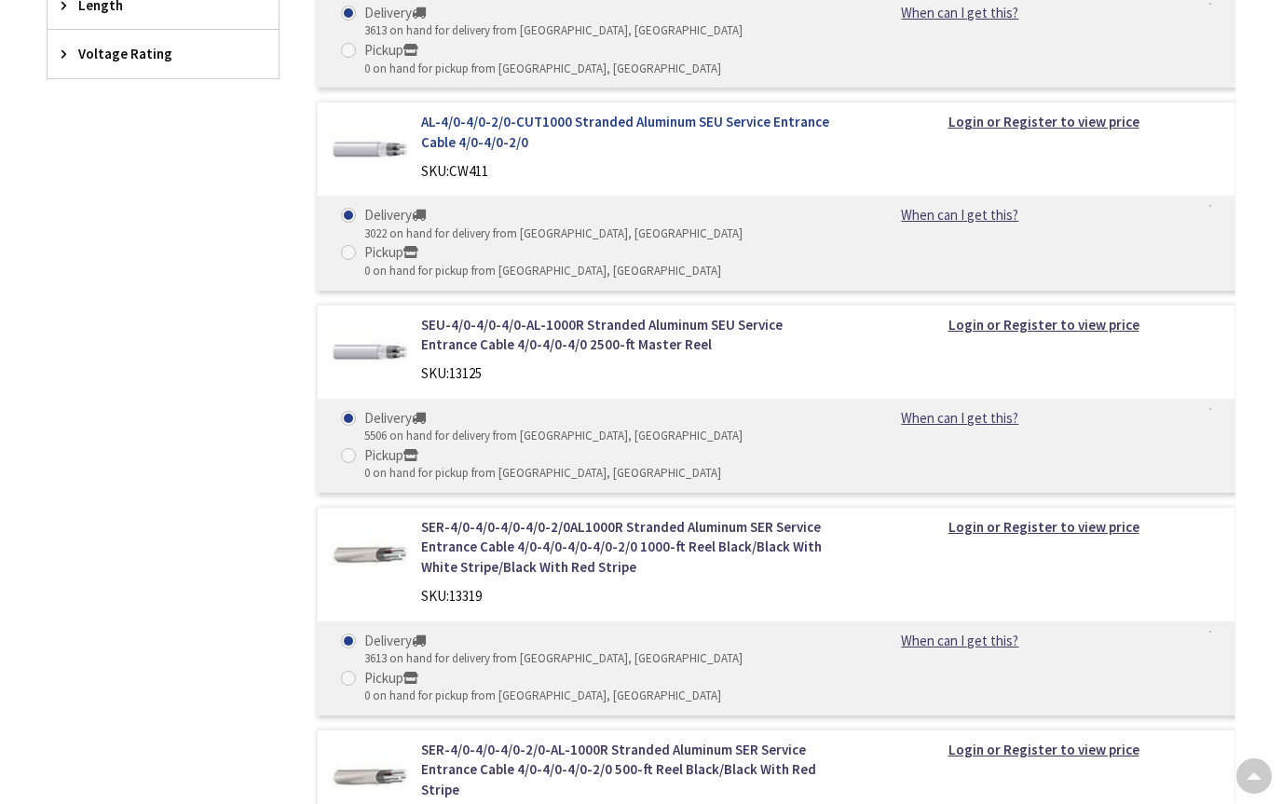
click at [445, 112] on link "AL-4/0-4/0-2/0-CUT1000 Stranded Aluminum SEU Service Entrance Cable 4/0-4/0-2/0" at bounding box center [629, 132] width 417 height 40
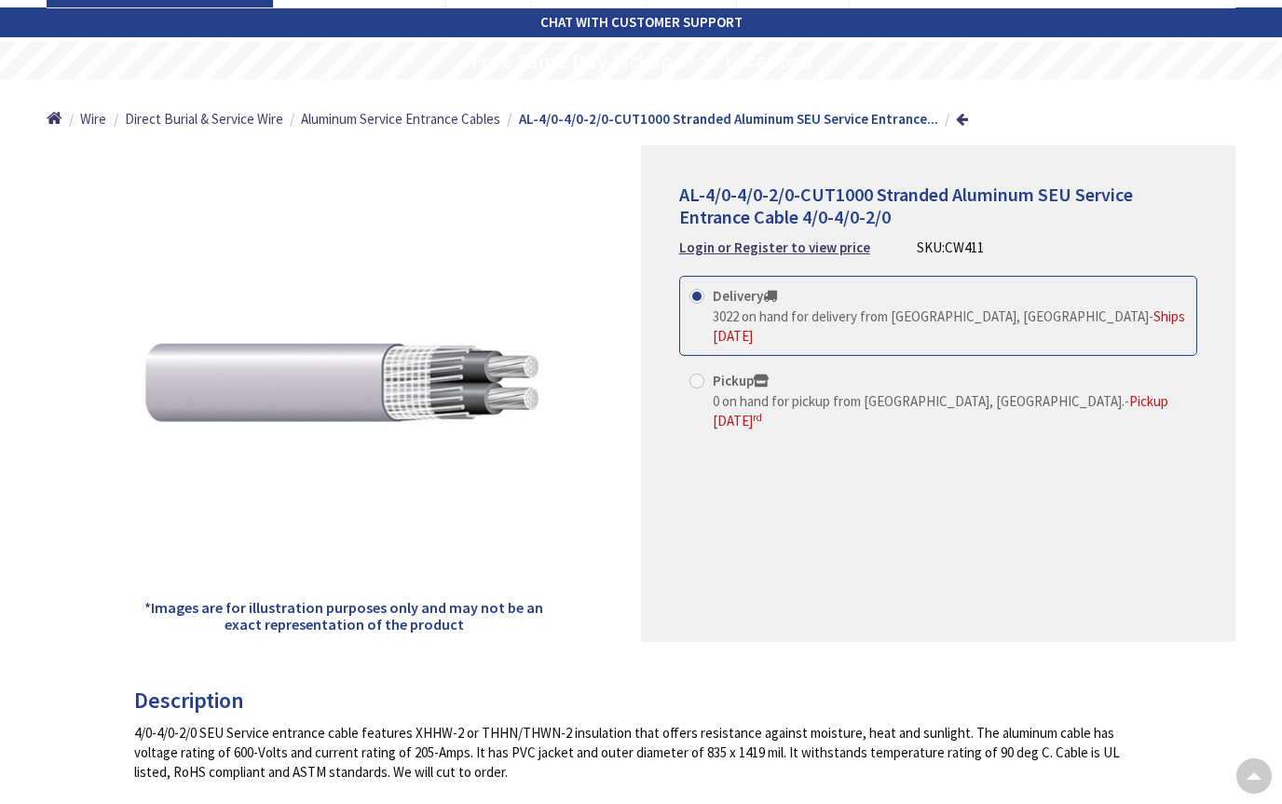
scroll to position [75, 0]
